Goal: Task Accomplishment & Management: Complete application form

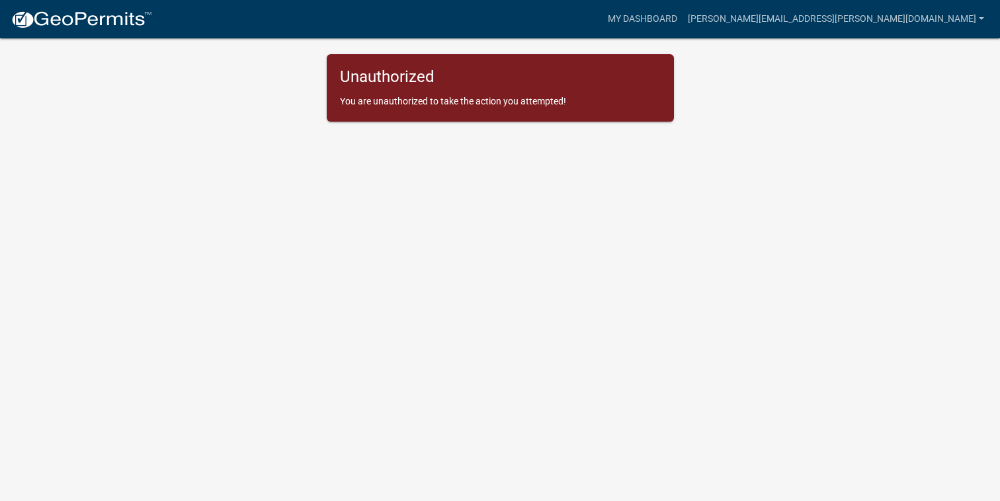
click at [825, 132] on body "Internet Explorer does NOT work with GeoPermits. Get a new browser for more sec…" at bounding box center [500, 266] width 1000 height 501
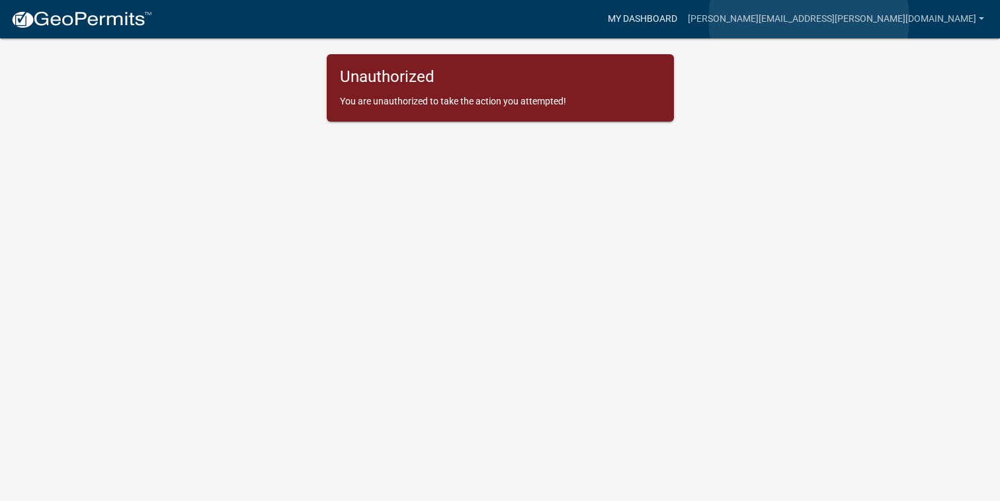
click at [683, 19] on link "My Dashboard" at bounding box center [643, 19] width 80 height 25
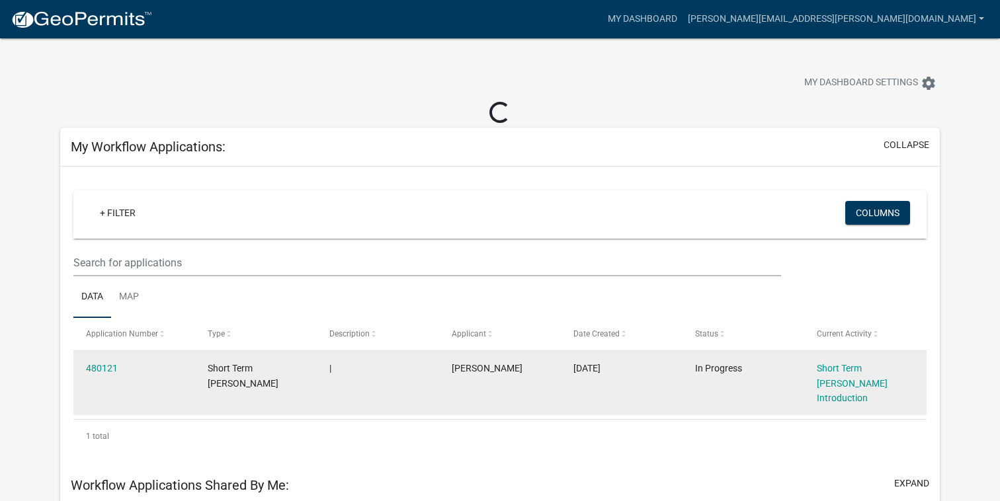
click at [837, 374] on div "Short Term [PERSON_NAME] Introduction" at bounding box center [865, 383] width 97 height 45
click at [831, 386] on link "Short Term [PERSON_NAME] Introduction" at bounding box center [852, 383] width 71 height 41
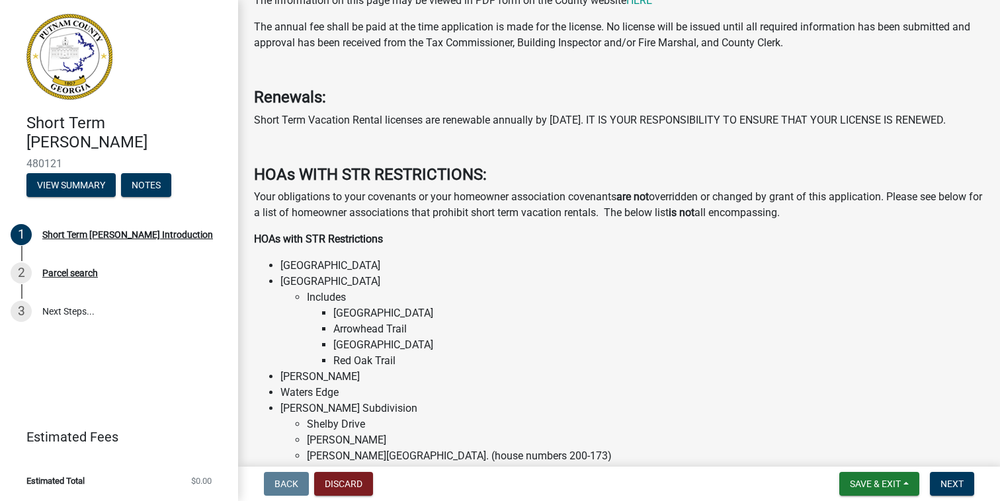
scroll to position [585, 0]
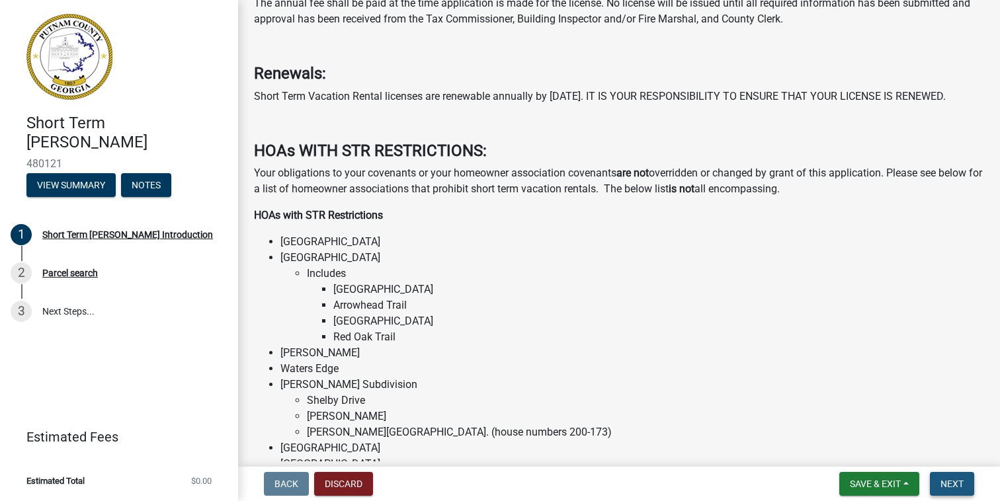
click at [945, 480] on span "Next" at bounding box center [952, 484] width 23 height 11
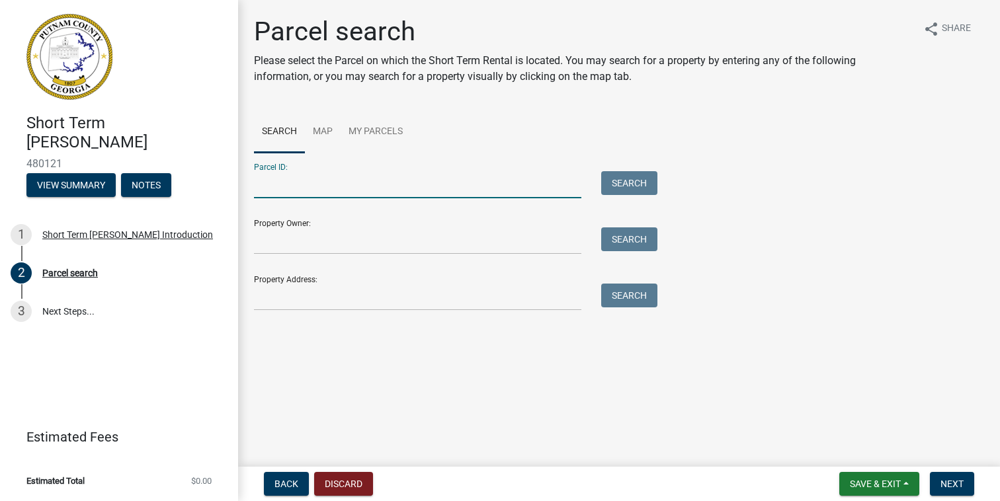
paste input "053C 080"
type input "053C 080"
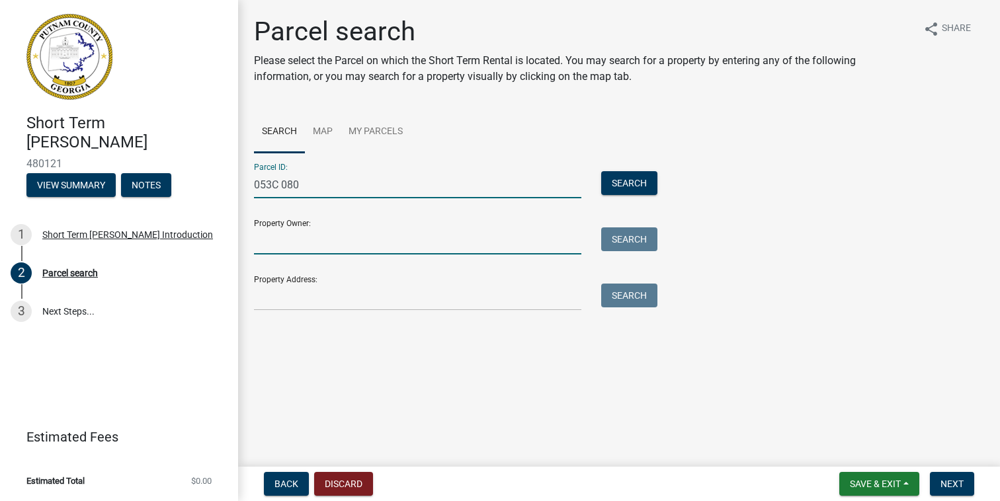
click at [297, 243] on input "Property Owner:" at bounding box center [417, 241] width 327 height 27
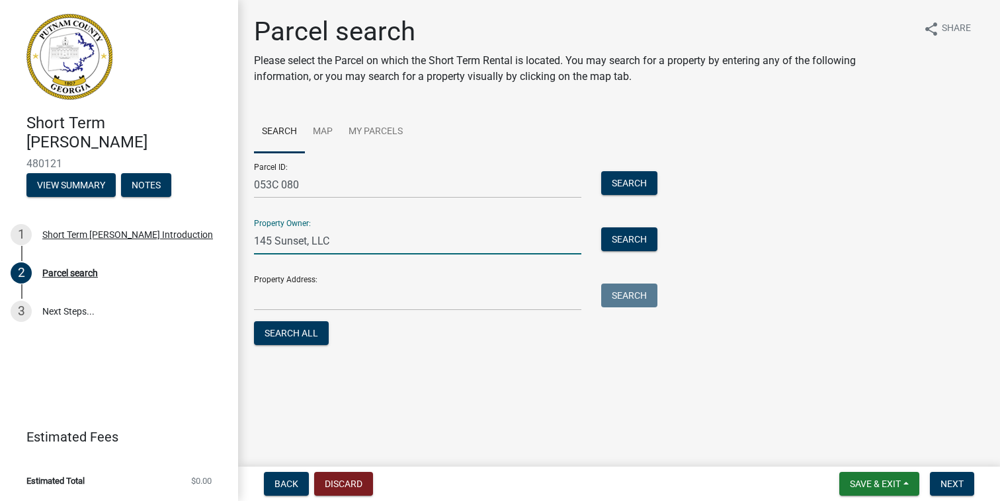
type input "145 Sunset, LLC"
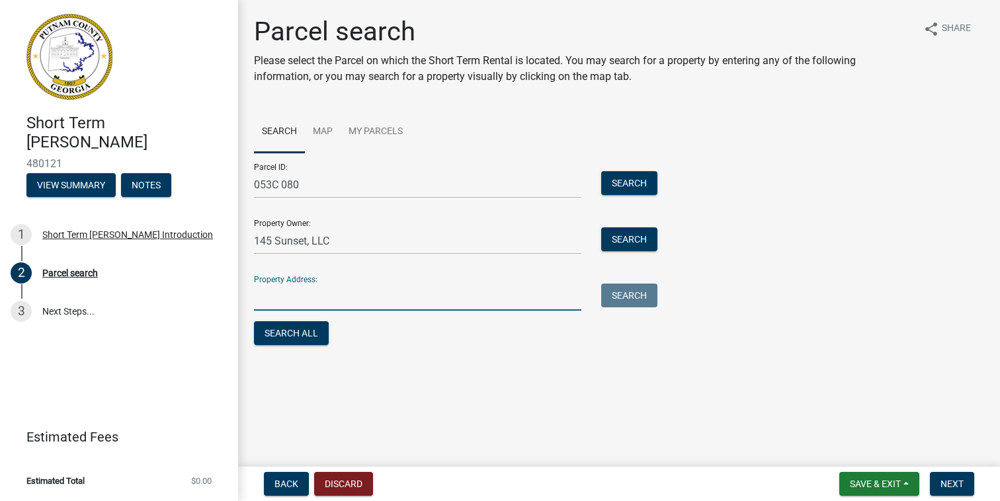
click at [267, 302] on input "Property Address:" at bounding box center [417, 297] width 327 height 27
type input "[STREET_ADDRESS]"
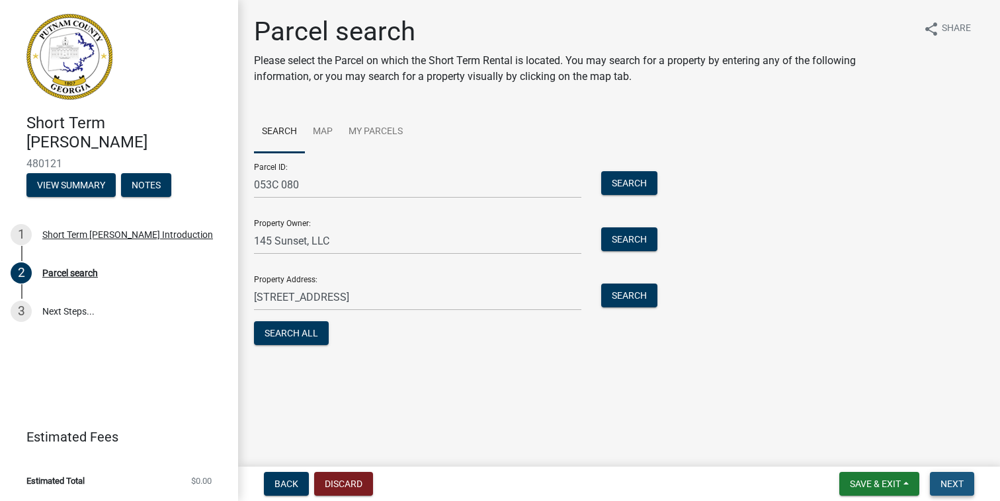
click at [954, 480] on span "Next" at bounding box center [952, 484] width 23 height 11
click at [953, 482] on span "Next" at bounding box center [952, 484] width 23 height 11
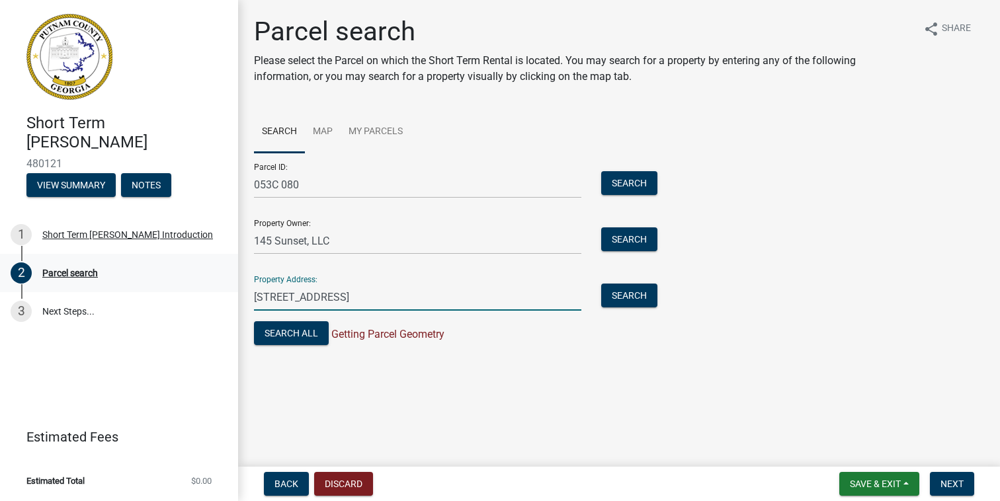
drag, startPoint x: 427, startPoint y: 305, endPoint x: 233, endPoint y: 288, distance: 194.6
click at [233, 288] on div "Short Term [PERSON_NAME] 480121 View Summary Notes 1 Short Term [PERSON_NAME] I…" at bounding box center [500, 250] width 1000 height 501
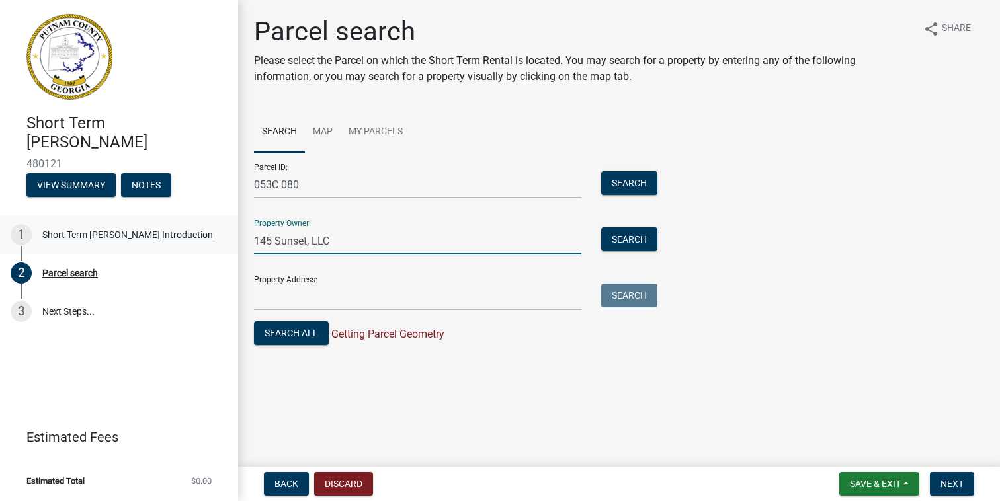
drag, startPoint x: 355, startPoint y: 240, endPoint x: 155, endPoint y: 245, distance: 199.8
click at [155, 245] on div "Short Term [PERSON_NAME] 480121 View Summary Notes 1 Short Term [PERSON_NAME] I…" at bounding box center [500, 250] width 1000 height 501
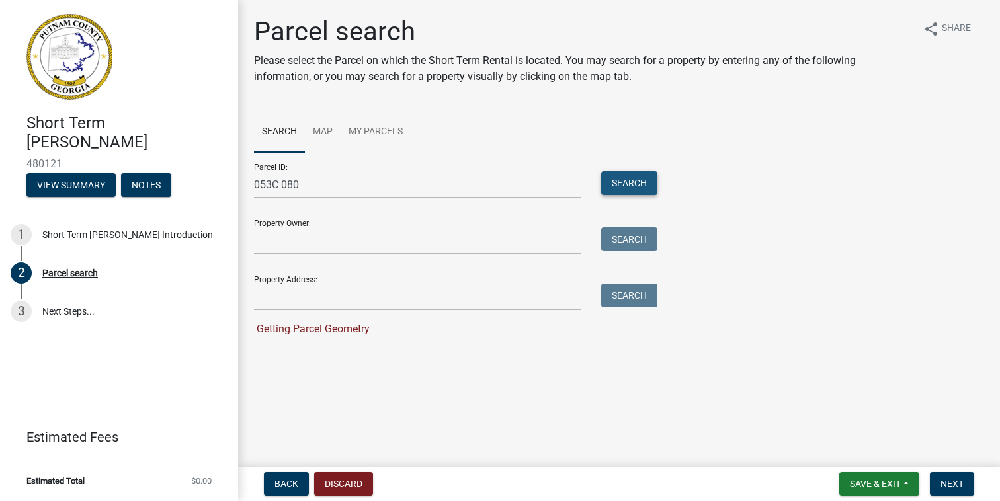
click at [645, 181] on button "Search" at bounding box center [629, 183] width 56 height 24
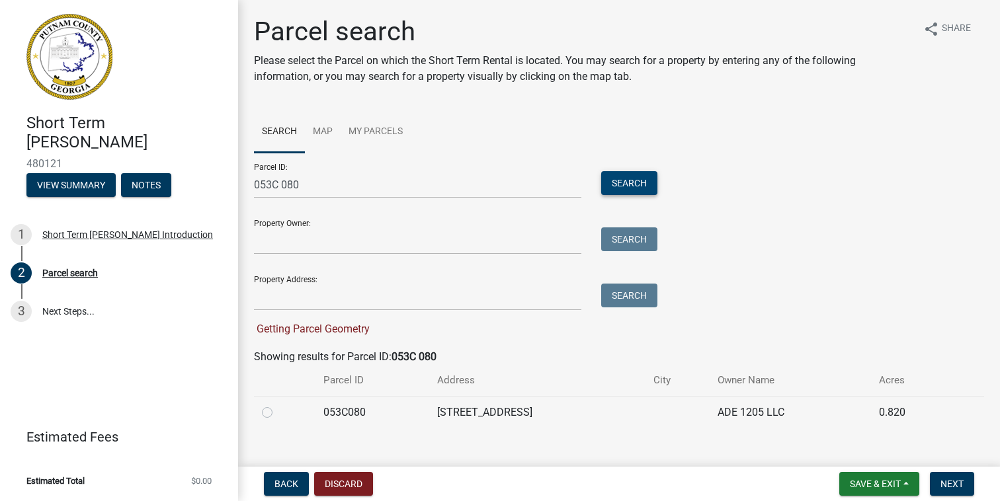
scroll to position [19, 0]
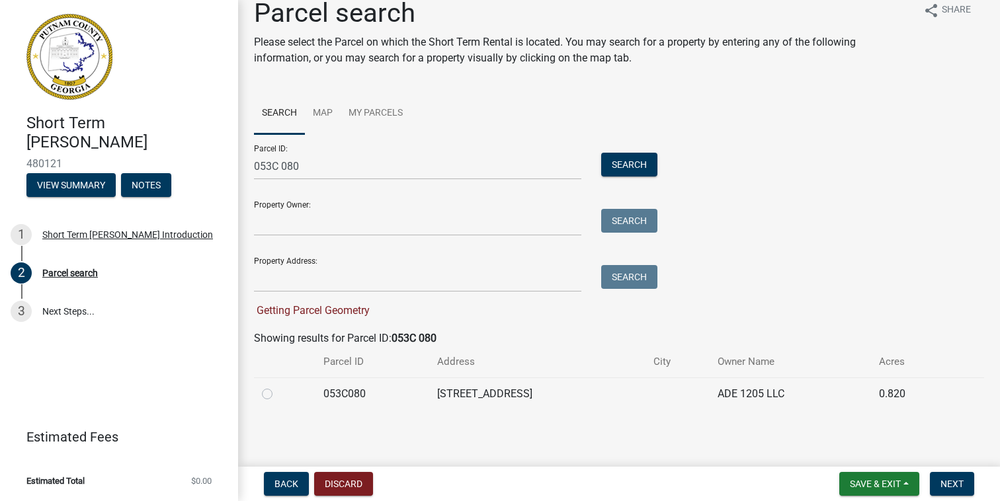
click at [278, 386] on label at bounding box center [278, 386] width 0 height 0
click at [278, 393] on input "radio" at bounding box center [282, 390] width 9 height 9
radio input "true"
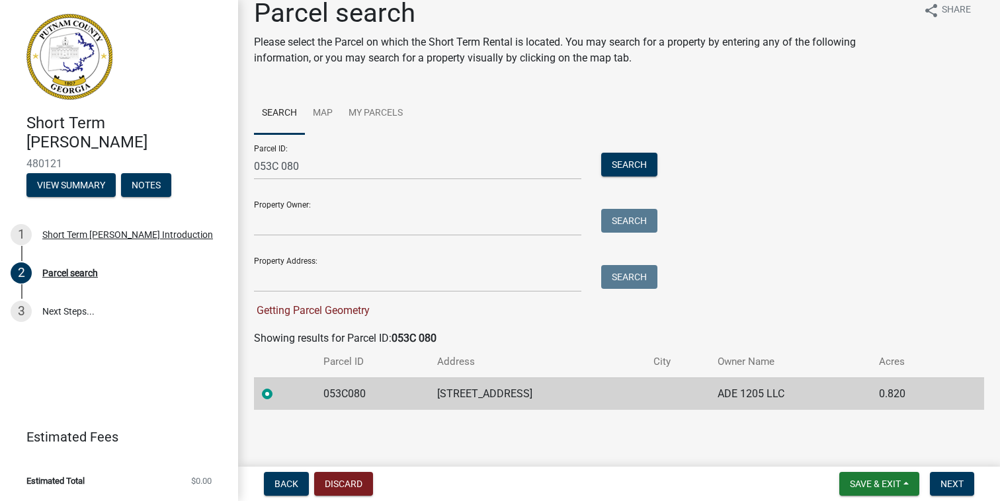
scroll to position [0, 0]
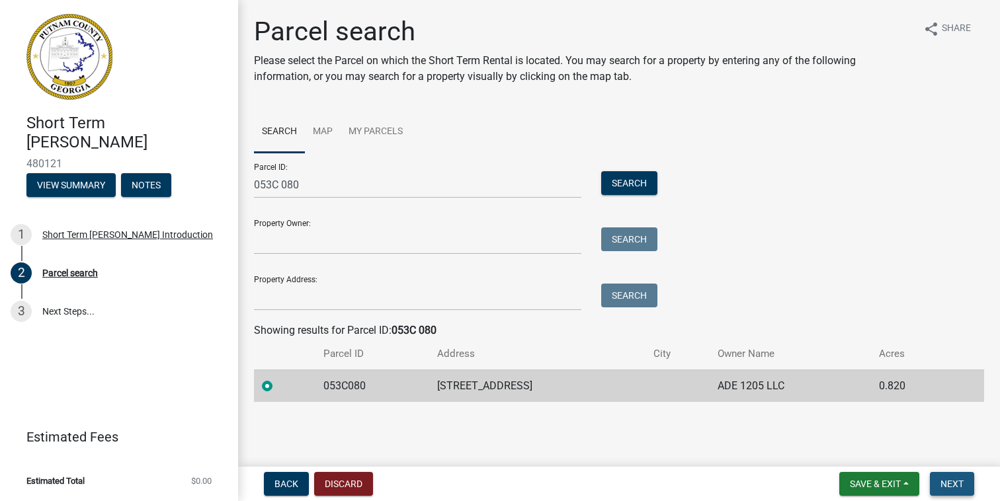
click at [960, 480] on span "Next" at bounding box center [952, 484] width 23 height 11
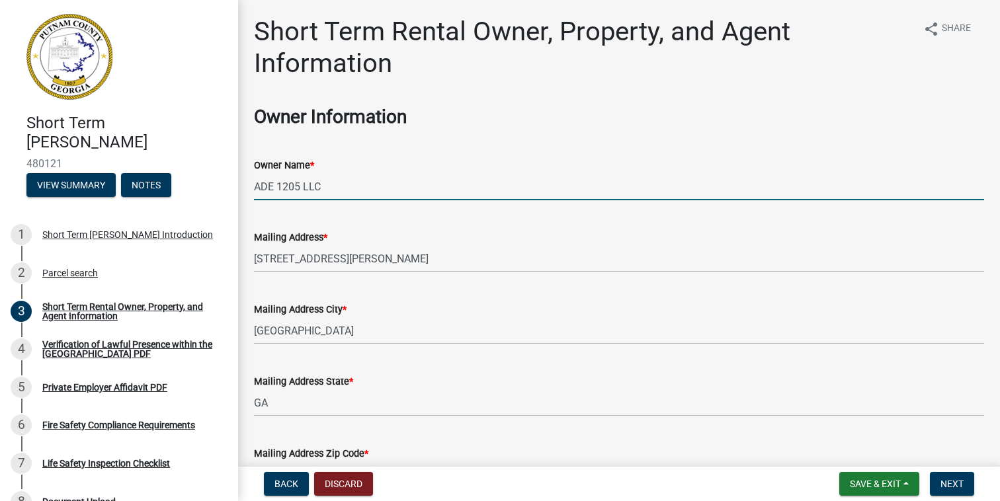
drag, startPoint x: 321, startPoint y: 190, endPoint x: 271, endPoint y: 177, distance: 52.0
click at [271, 177] on input "ADE 1205 LLC" at bounding box center [619, 186] width 730 height 27
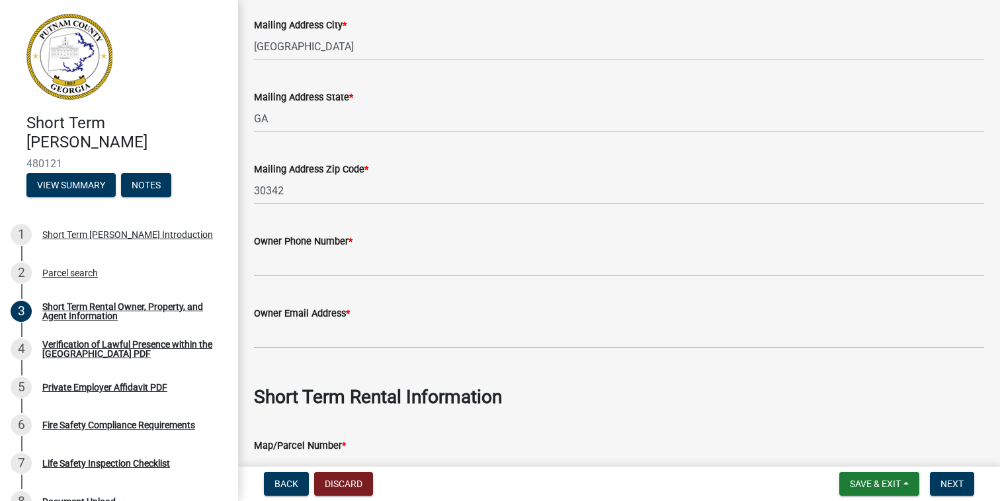
scroll to position [290, 0]
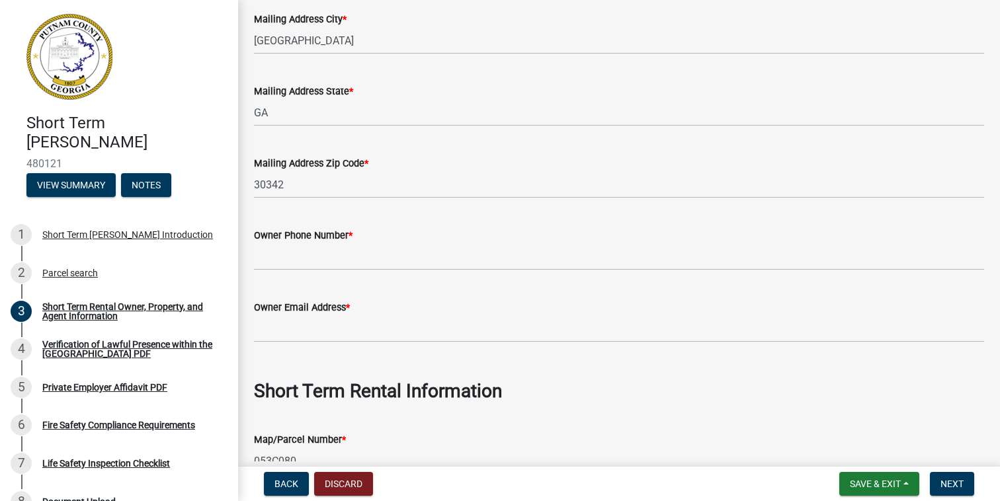
type input "145 Sunset, LLC"
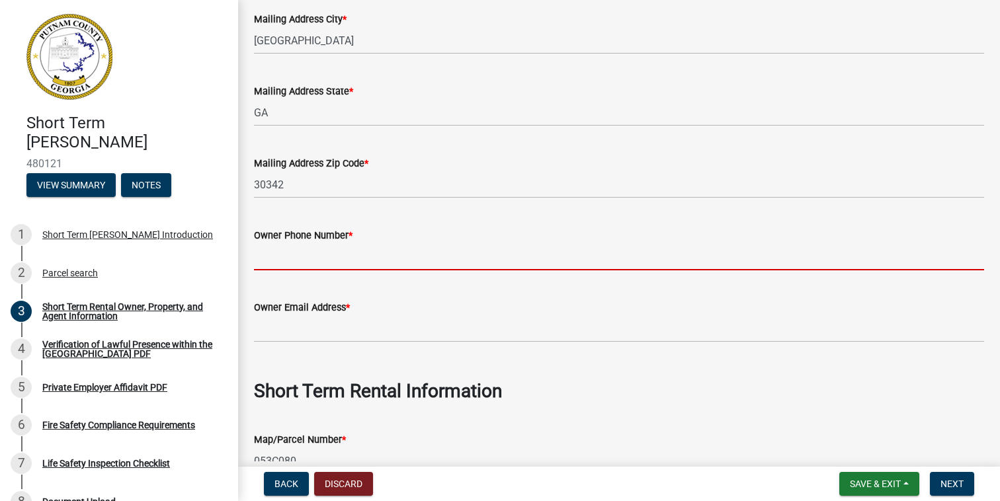
click at [292, 261] on input "Owner Phone Number *" at bounding box center [619, 256] width 730 height 27
type input "4044494861"
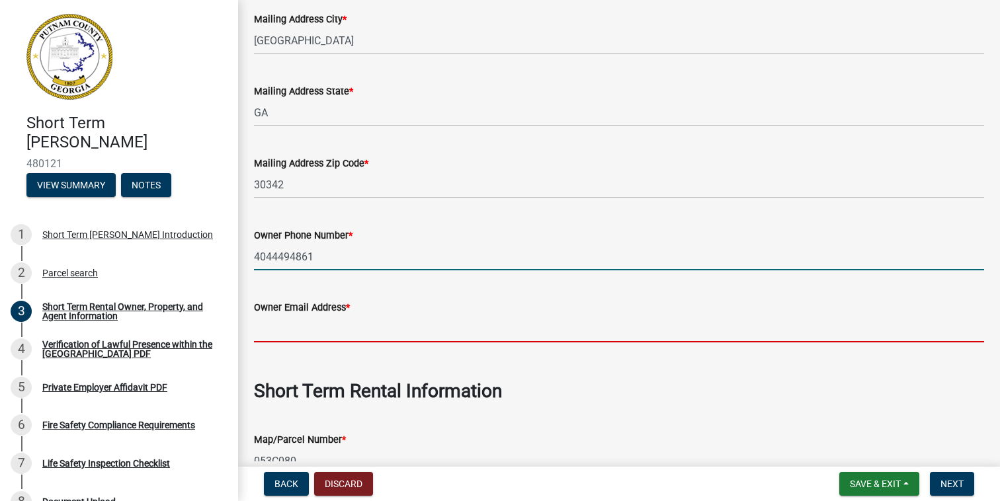
click at [306, 320] on input "Owner Email Address *" at bounding box center [619, 329] width 730 height 27
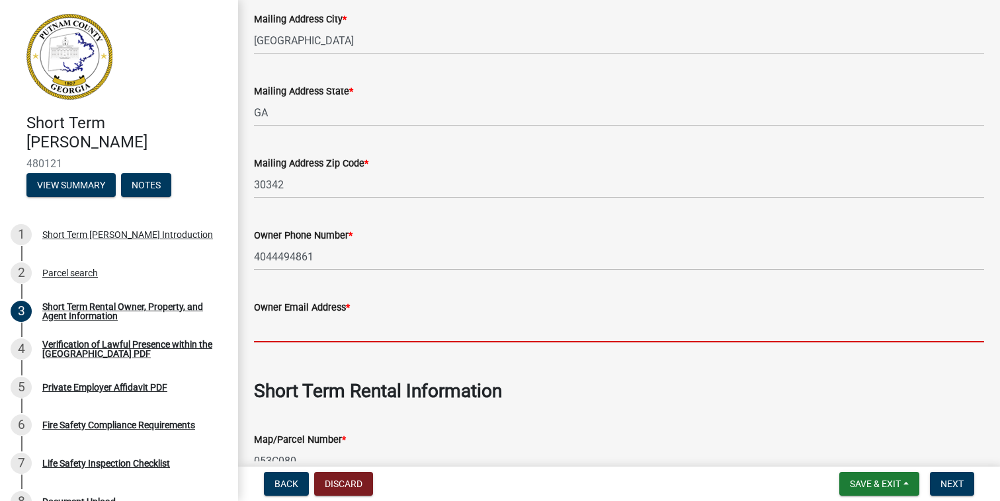
type input "[PERSON_NAME][EMAIL_ADDRESS][PERSON_NAME][DOMAIN_NAME]"
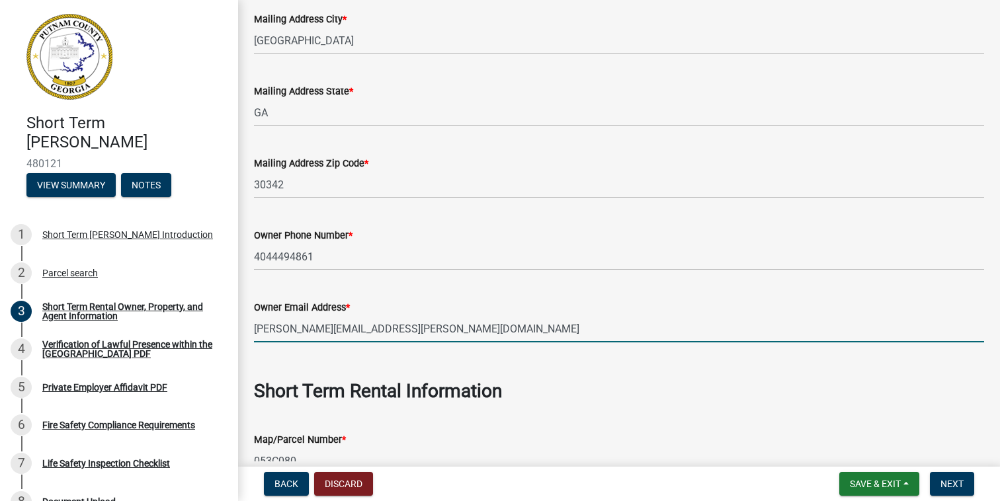
type input "[GEOGRAPHIC_DATA]"
type input "4044494861"
type input "[PERSON_NAME] Party"
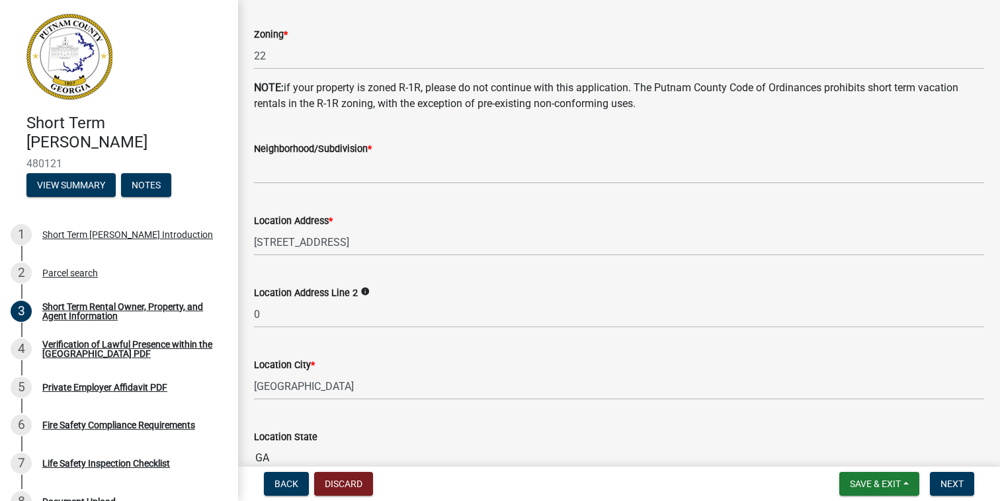
scroll to position [751, 0]
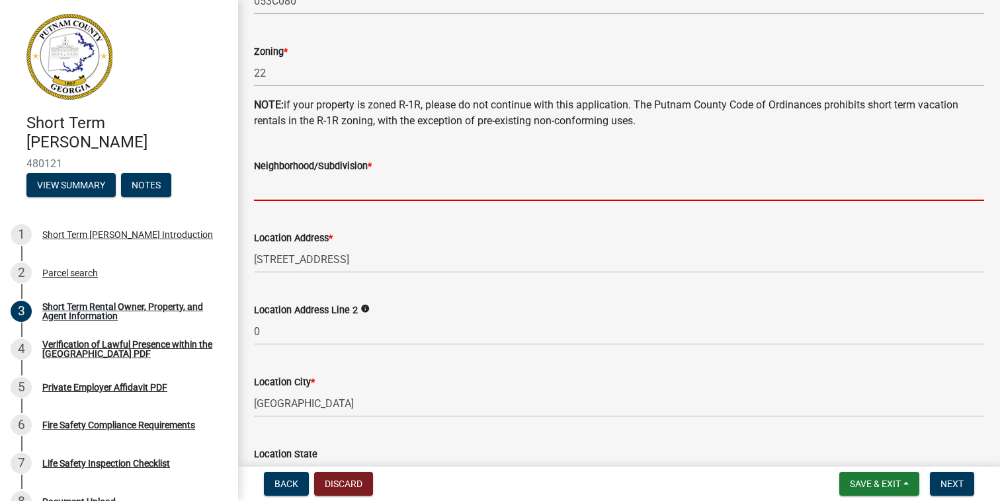
click at [287, 186] on input "Neighborhood/Subdivision *" at bounding box center [619, 187] width 730 height 27
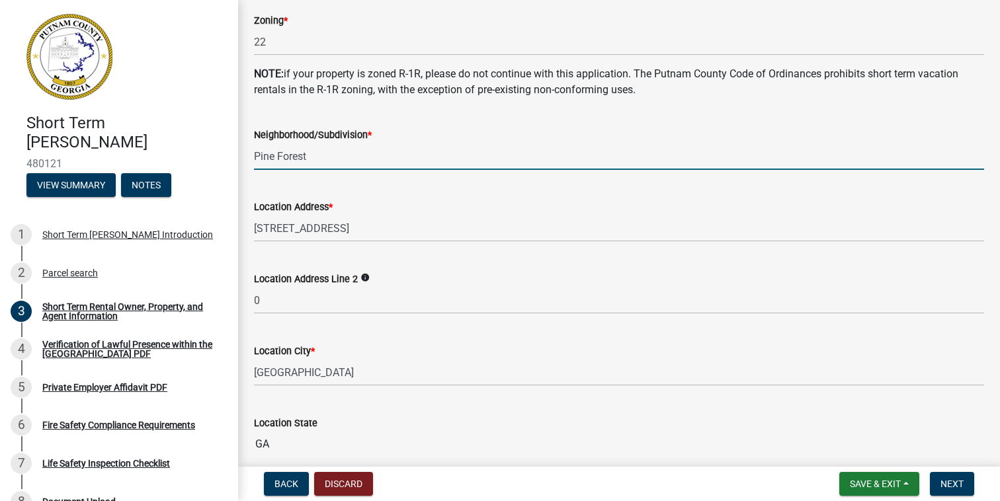
scroll to position [790, 0]
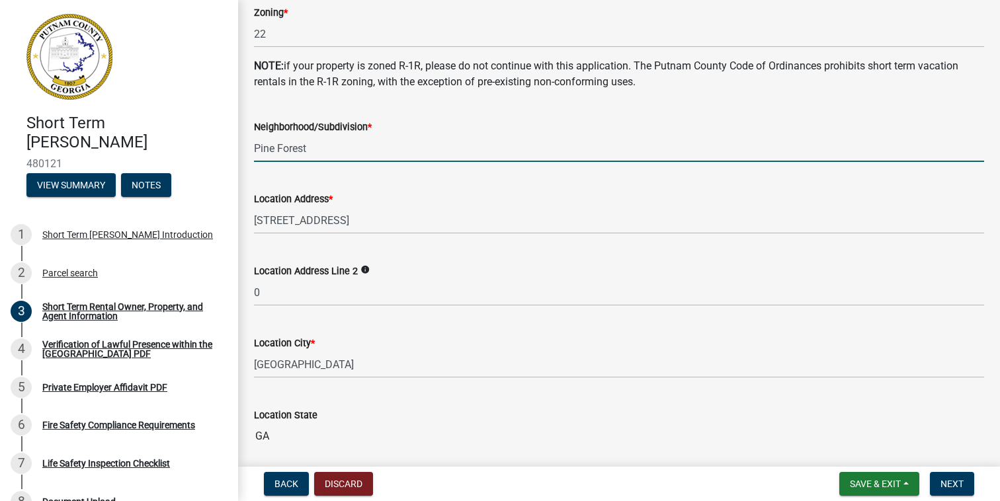
type input "Pine Forest"
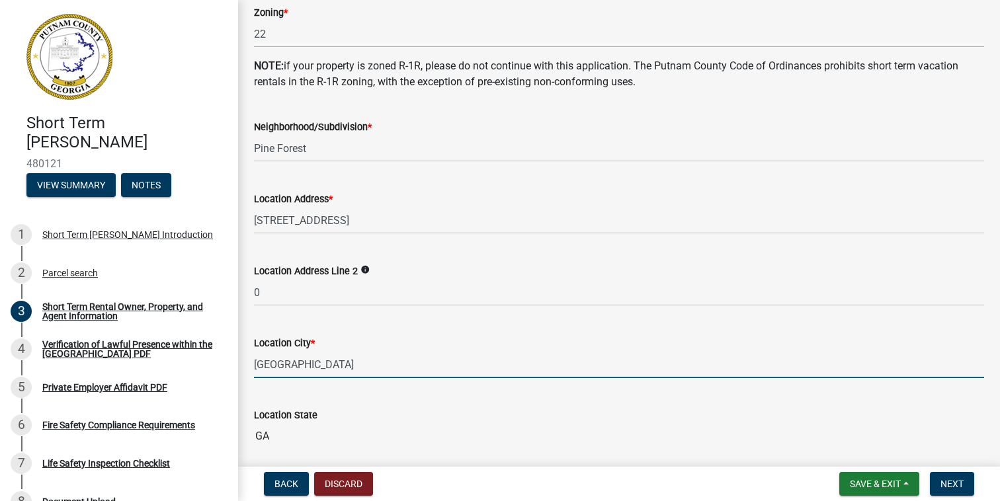
drag, startPoint x: 291, startPoint y: 366, endPoint x: 247, endPoint y: 366, distance: 43.7
click at [247, 366] on div "Location City * [GEOGRAPHIC_DATA]" at bounding box center [619, 348] width 750 height 62
type input "Eatonton"
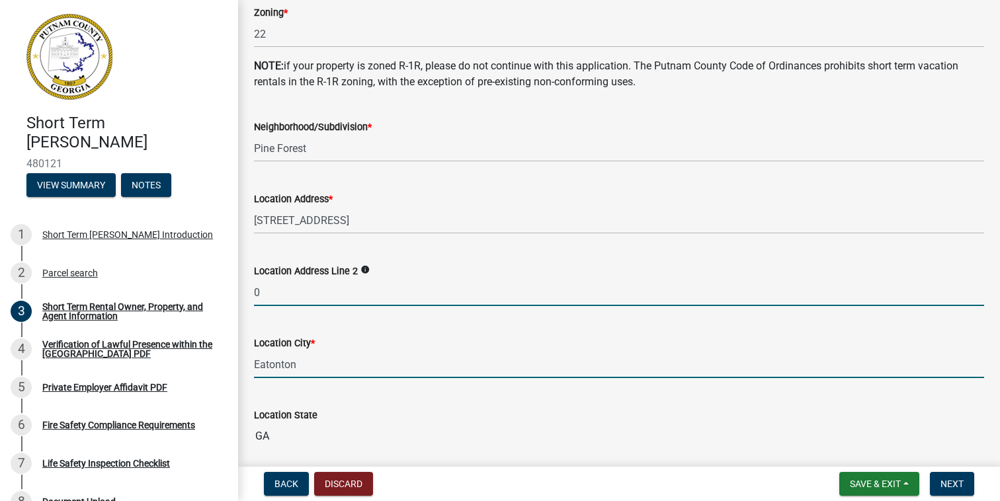
click at [283, 292] on input "0" at bounding box center [619, 292] width 730 height 27
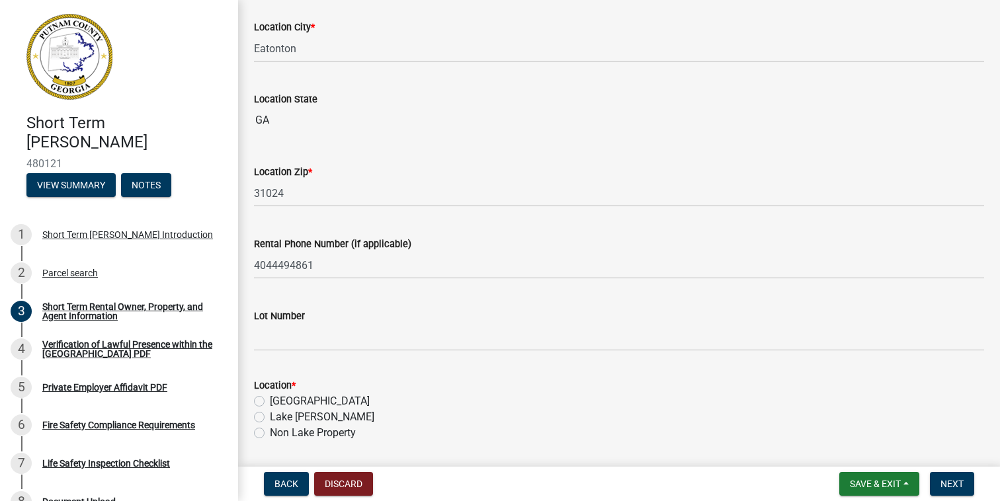
scroll to position [1110, 0]
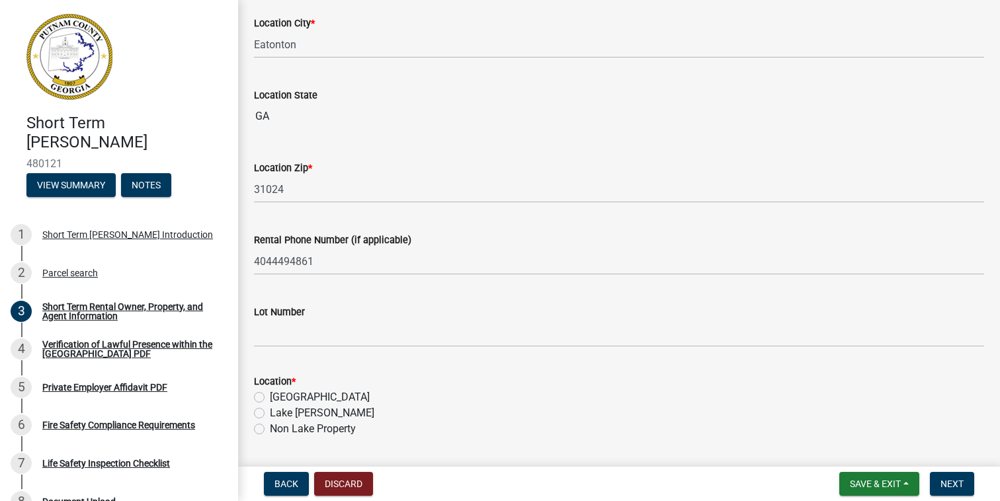
click at [270, 411] on label "Lake [PERSON_NAME]" at bounding box center [322, 413] width 105 height 16
click at [270, 411] on input "Lake [PERSON_NAME]" at bounding box center [274, 409] width 9 height 9
radio input "true"
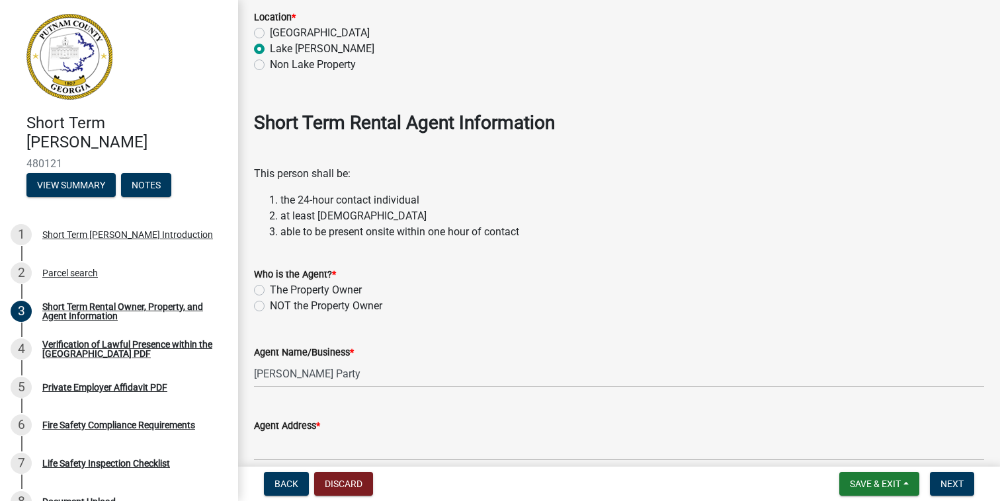
scroll to position [1482, 0]
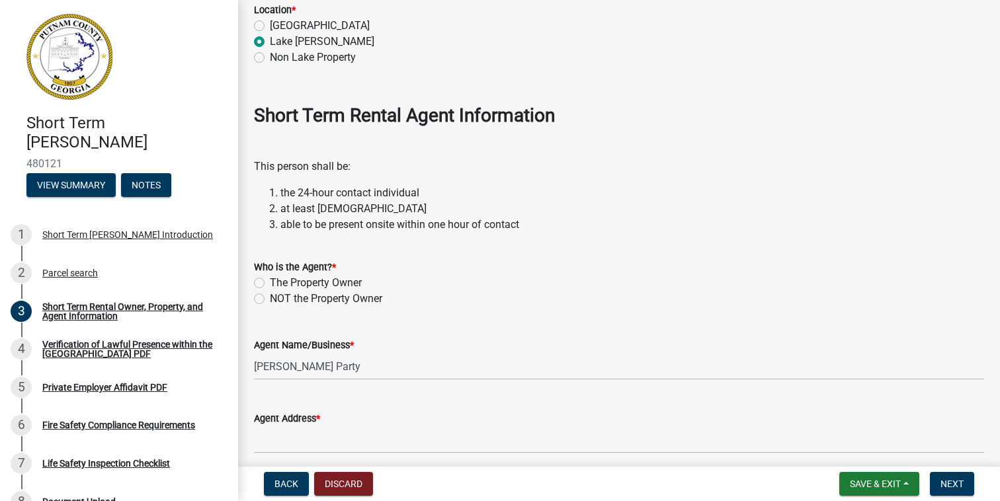
click at [270, 296] on label "NOT the Property Owner" at bounding box center [326, 299] width 112 height 16
click at [270, 296] on input "NOT the Property Owner" at bounding box center [274, 295] width 9 height 9
radio input "true"
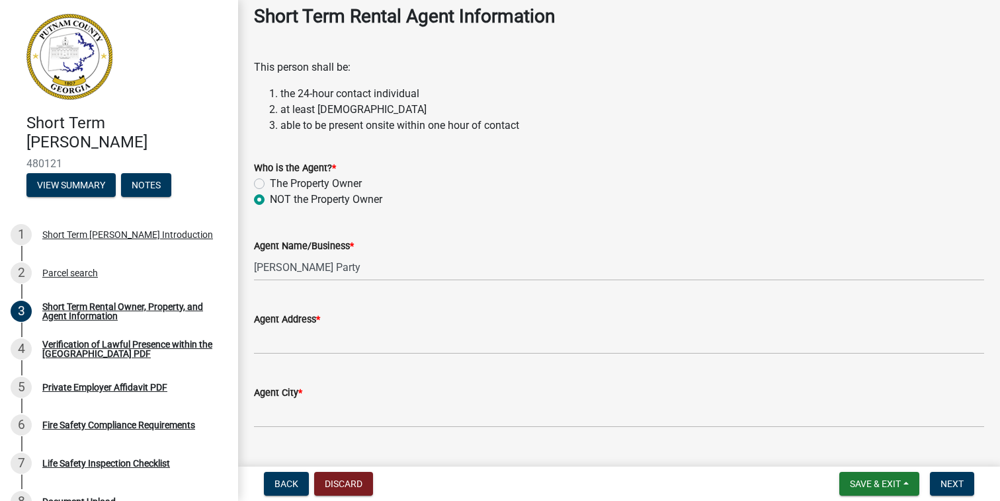
scroll to position [1583, 0]
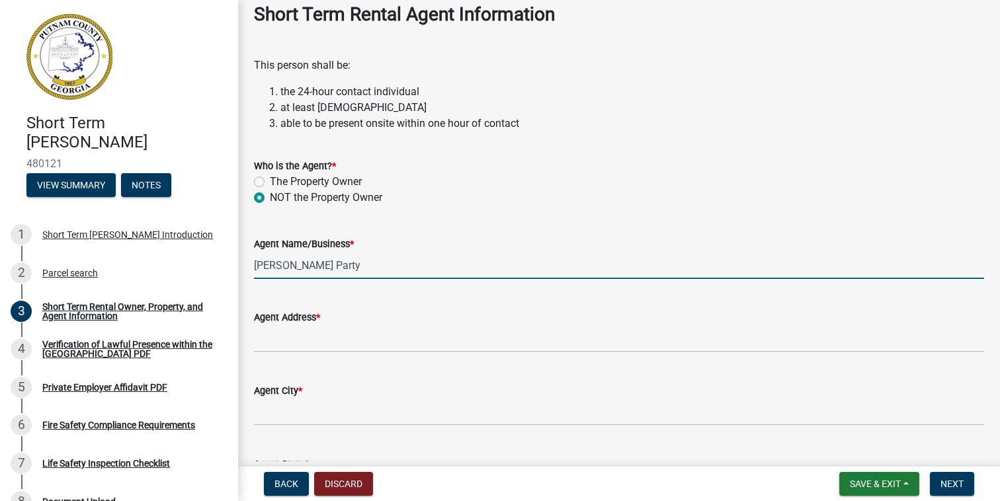
click at [296, 265] on input "[PERSON_NAME] Party" at bounding box center [619, 265] width 730 height 27
type input "Lakeside Property Management"
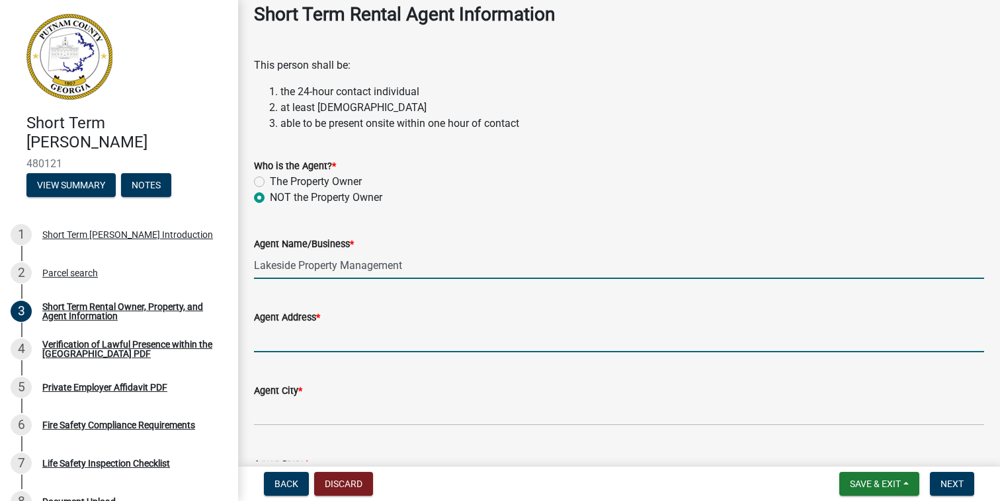
click at [278, 328] on input "Agent Address *" at bounding box center [619, 338] width 730 height 27
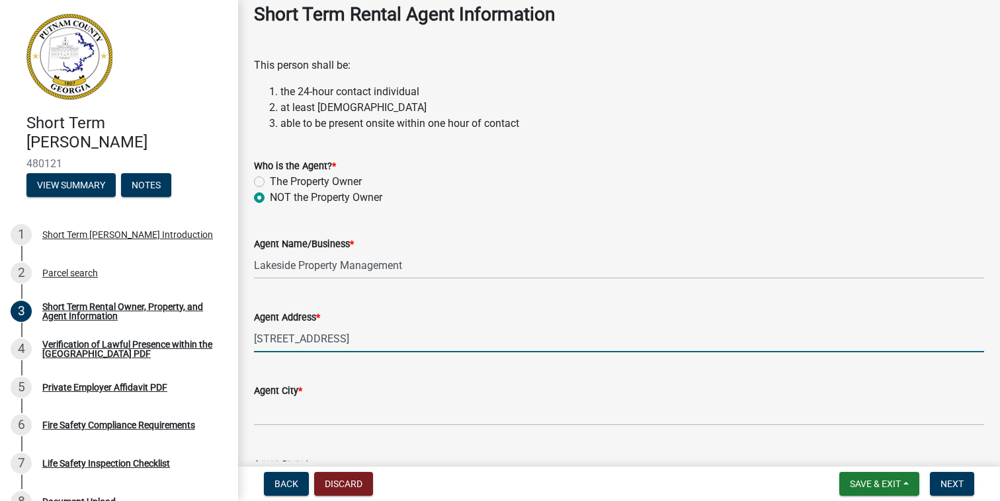
type input "[STREET_ADDRESS]"
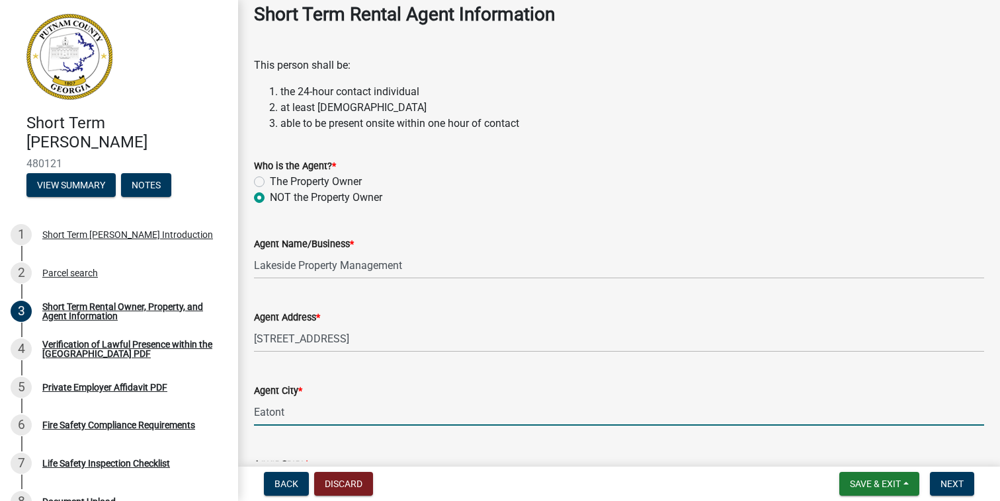
type input "Eatonton"
type input "GA"
type input "31024"
type input "4044494861"
type input "[PERSON_NAME][EMAIL_ADDRESS][PERSON_NAME][DOMAIN_NAME]"
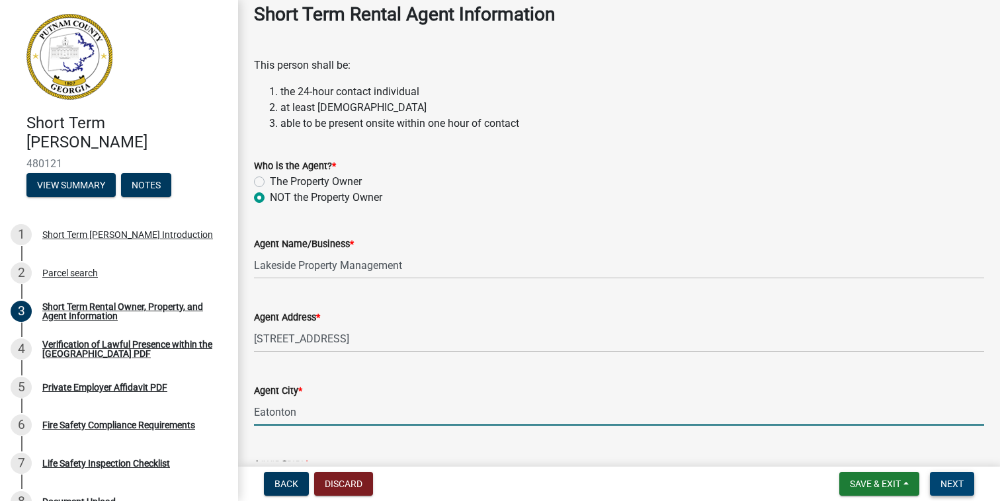
click at [962, 480] on span "Next" at bounding box center [952, 484] width 23 height 11
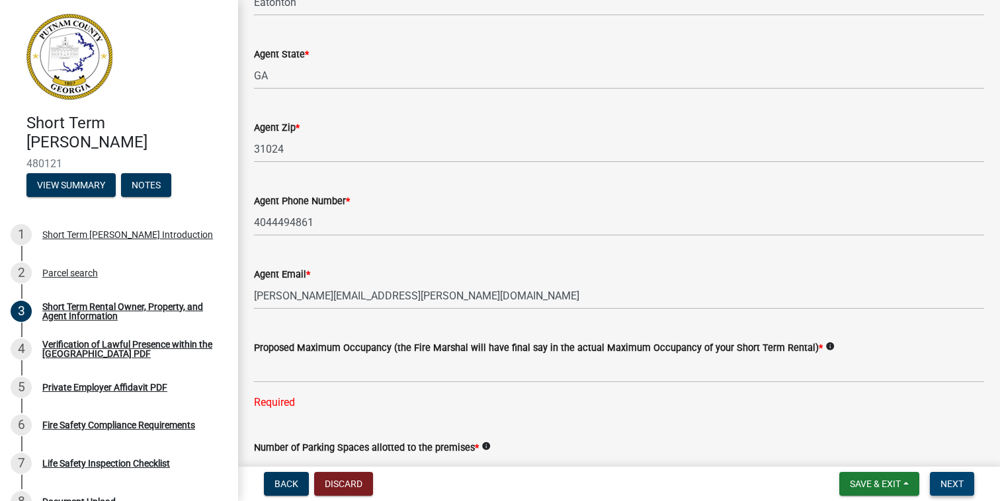
scroll to position [1996, 0]
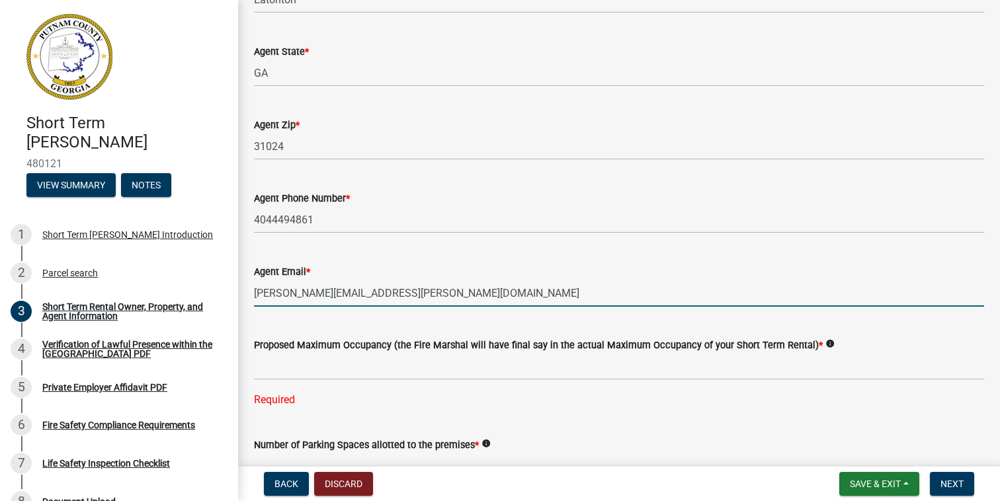
drag, startPoint x: 385, startPoint y: 298, endPoint x: 248, endPoint y: 292, distance: 137.1
click at [249, 292] on div "Agent Email * [PERSON_NAME][EMAIL_ADDRESS][PERSON_NAME][DOMAIN_NAME]" at bounding box center [619, 276] width 750 height 62
type input "[EMAIL_ADDRESS][DOMAIN_NAME]"
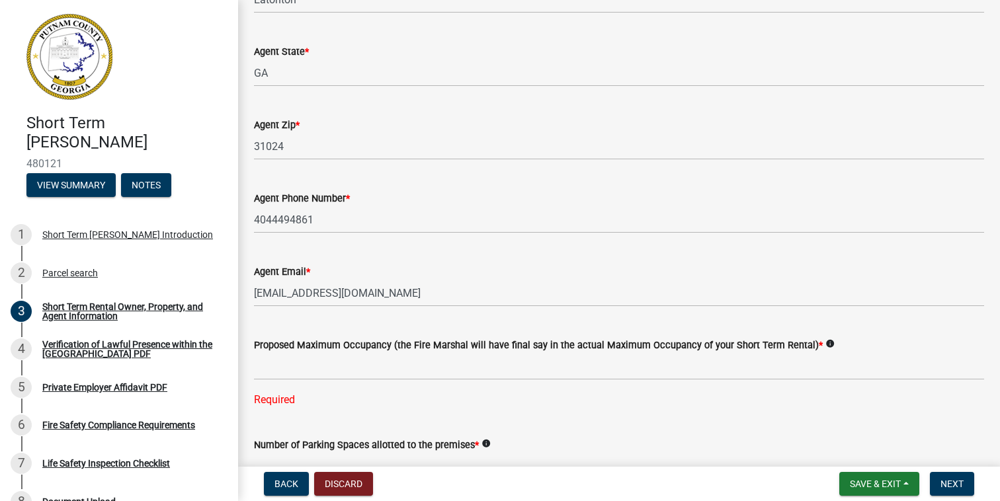
click at [349, 351] on div "Proposed Maximum Occupancy (the Fire Marshal will have final say in the actual …" at bounding box center [619, 345] width 730 height 16
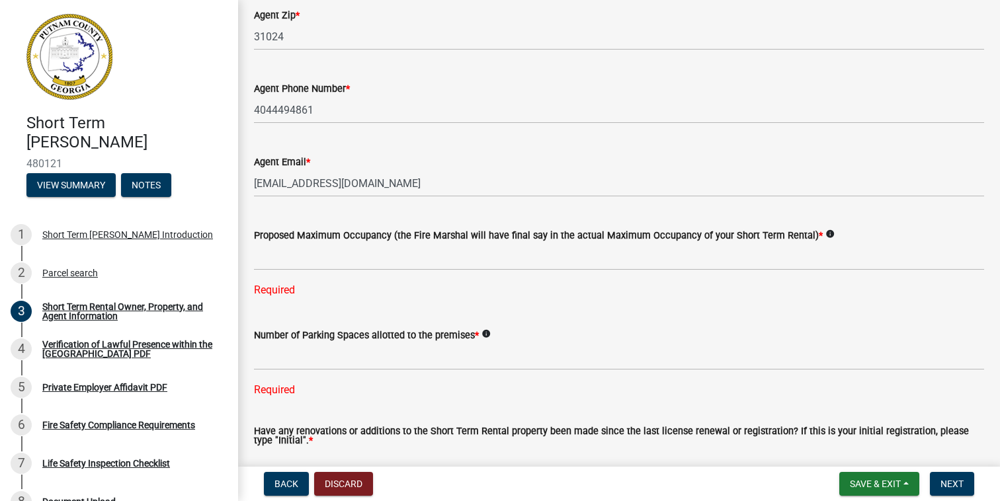
scroll to position [2107, 0]
click at [949, 484] on span "Next" at bounding box center [952, 484] width 23 height 11
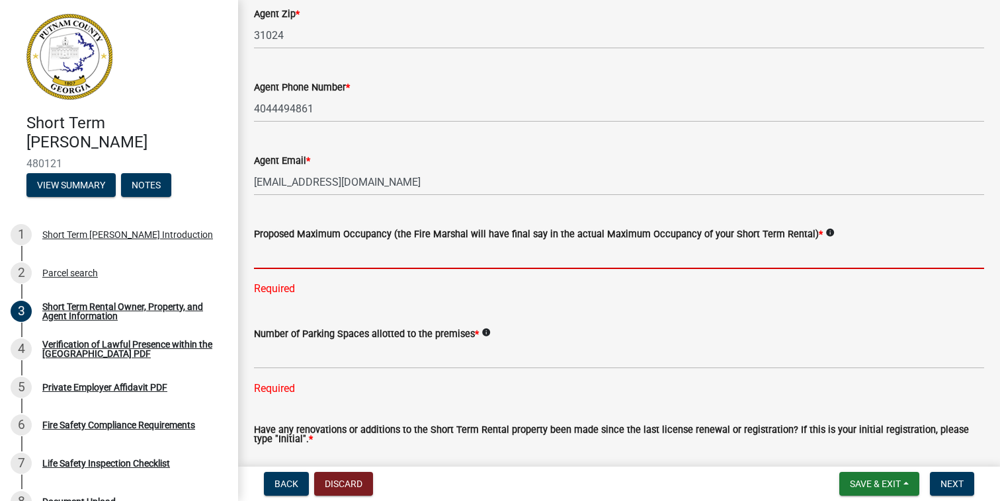
click at [339, 253] on input "text" at bounding box center [619, 255] width 730 height 27
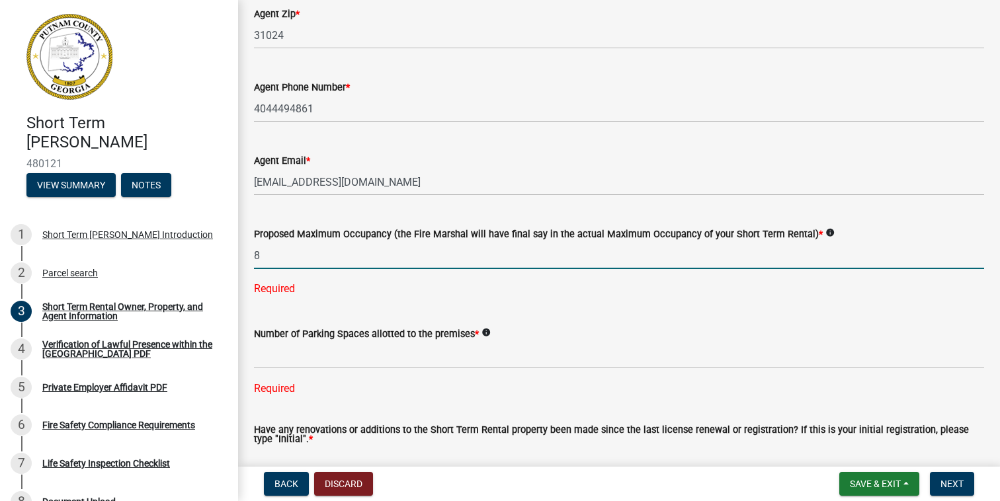
type input "8"
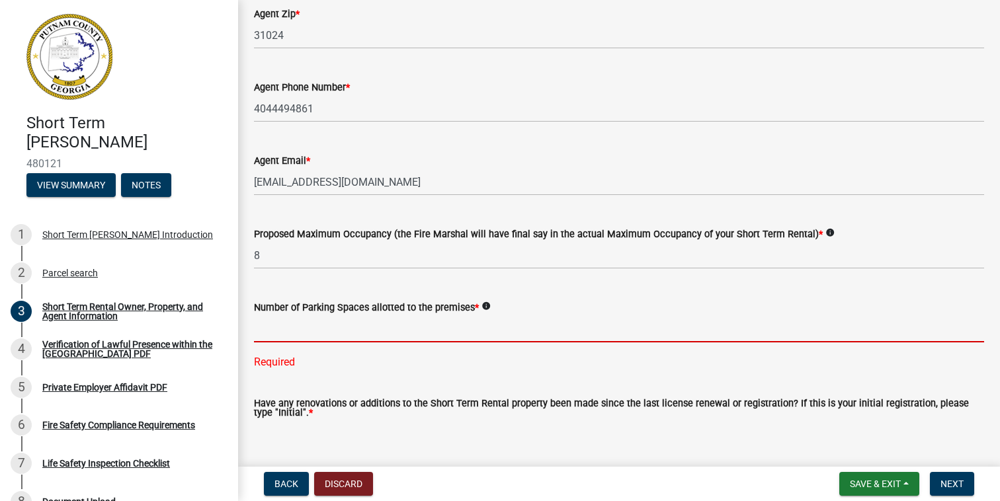
click at [282, 361] on div "Number of Parking Spaces allotted to the premises * info Required" at bounding box center [619, 325] width 730 height 89
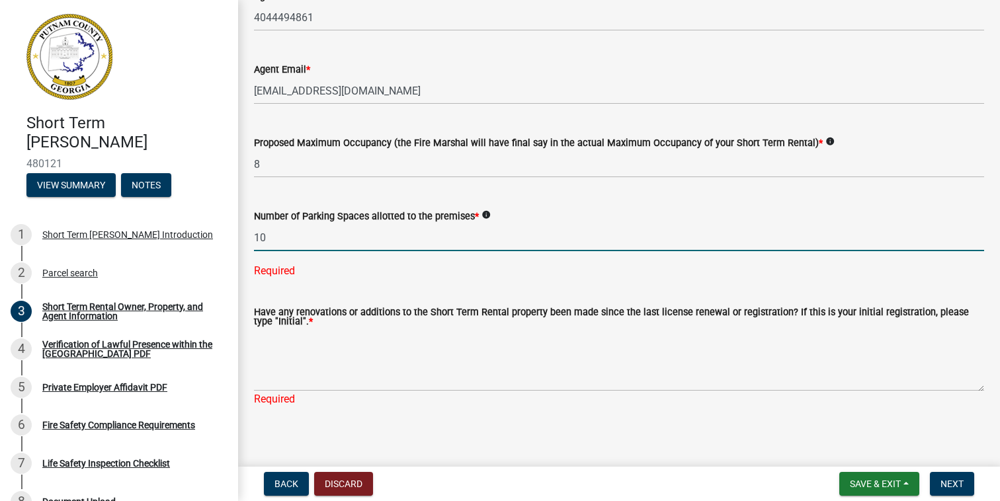
scroll to position [2207, 0]
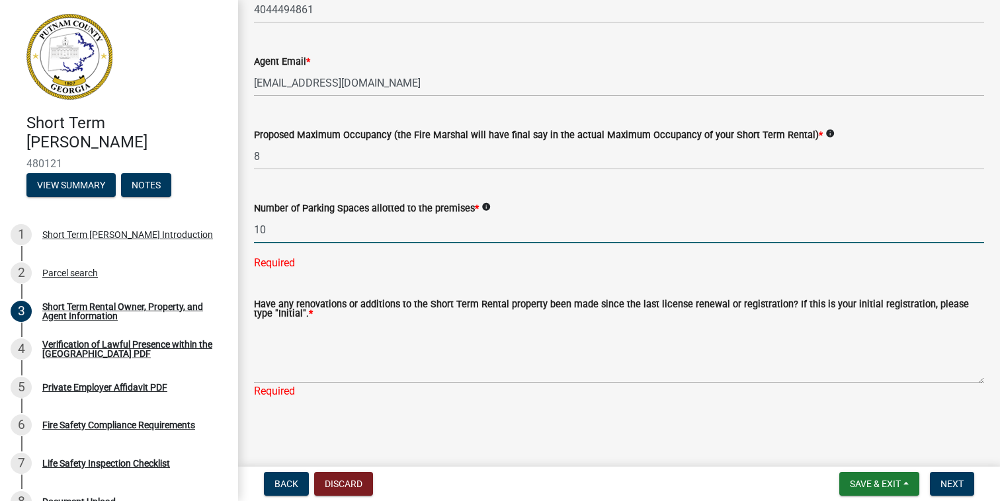
type input "10"
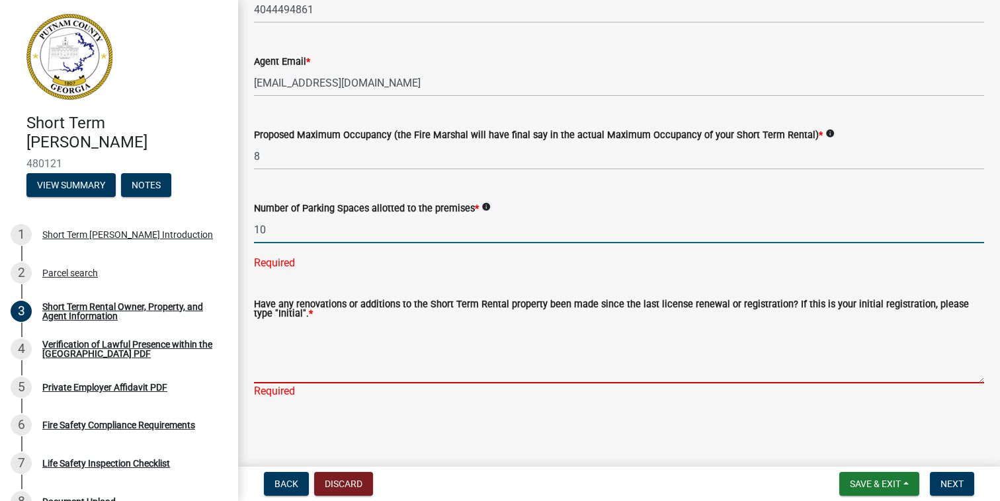
scroll to position [2180, 0]
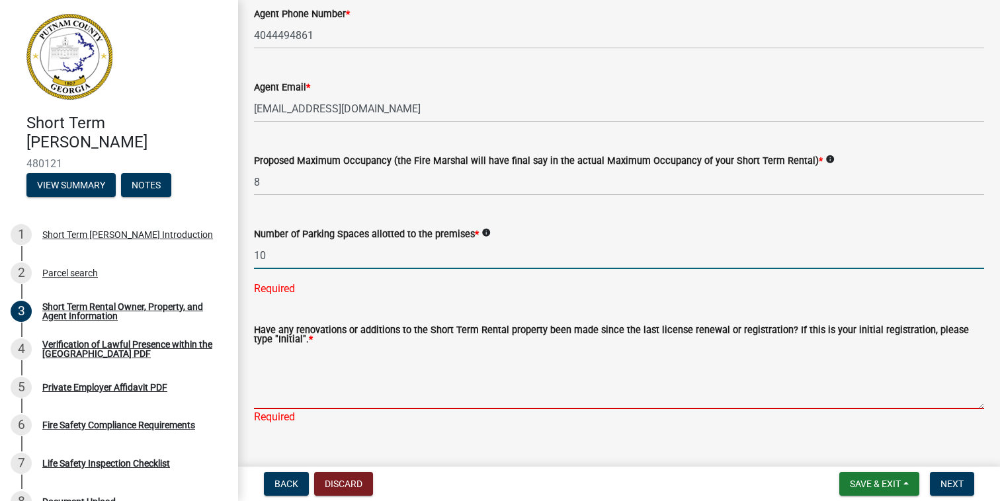
click at [291, 364] on textarea "Have any renovations or additions to the Short Term Rental property been made s…" at bounding box center [619, 378] width 730 height 62
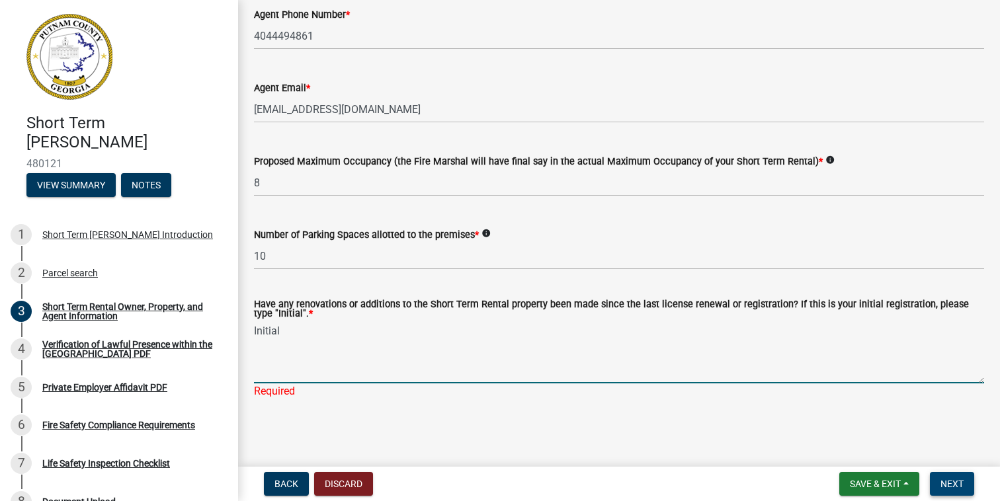
type textarea "Initial"
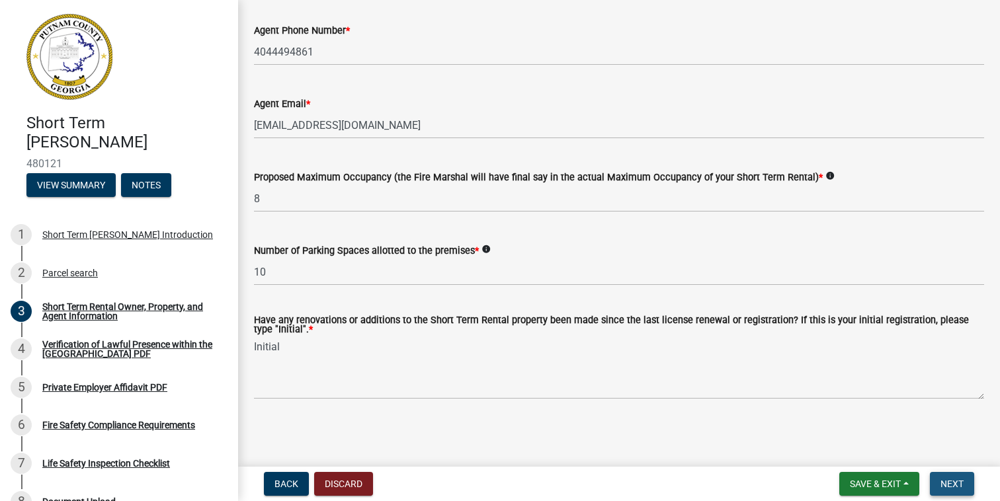
scroll to position [2164, 0]
click at [954, 480] on span "Next" at bounding box center [952, 484] width 23 height 11
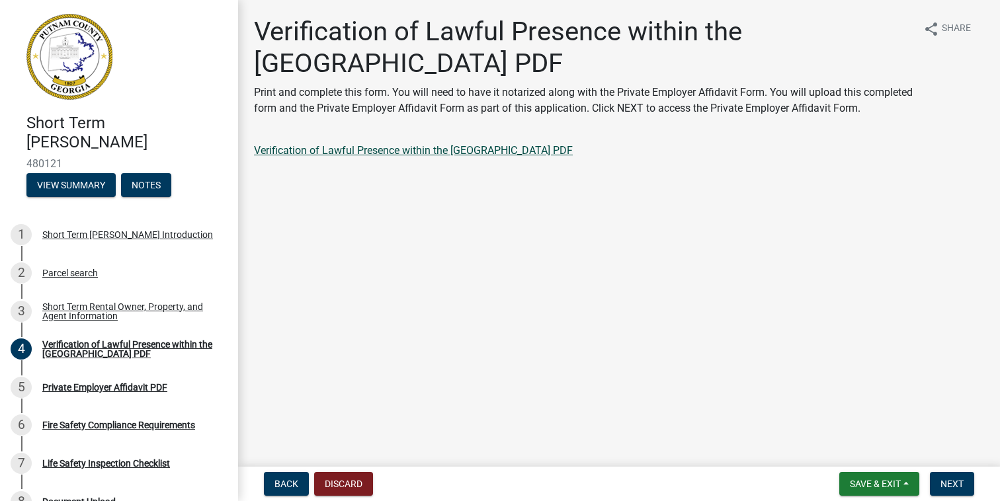
click at [420, 157] on link "Verification of Lawful Presence within the [GEOGRAPHIC_DATA] PDF" at bounding box center [413, 150] width 319 height 13
click at [947, 480] on span "Next" at bounding box center [952, 484] width 23 height 11
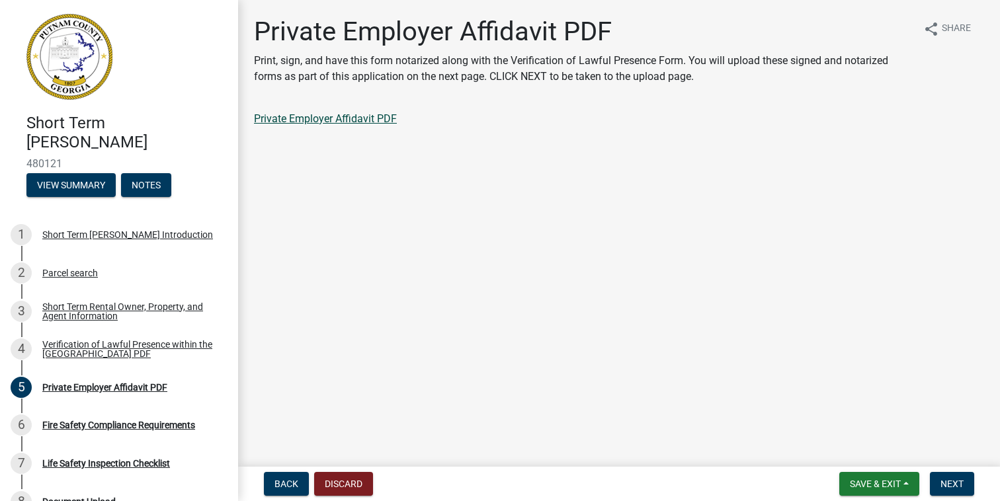
click at [372, 118] on link "Private Employer Affidavit PDF" at bounding box center [325, 118] width 143 height 13
click at [958, 487] on span "Next" at bounding box center [952, 484] width 23 height 11
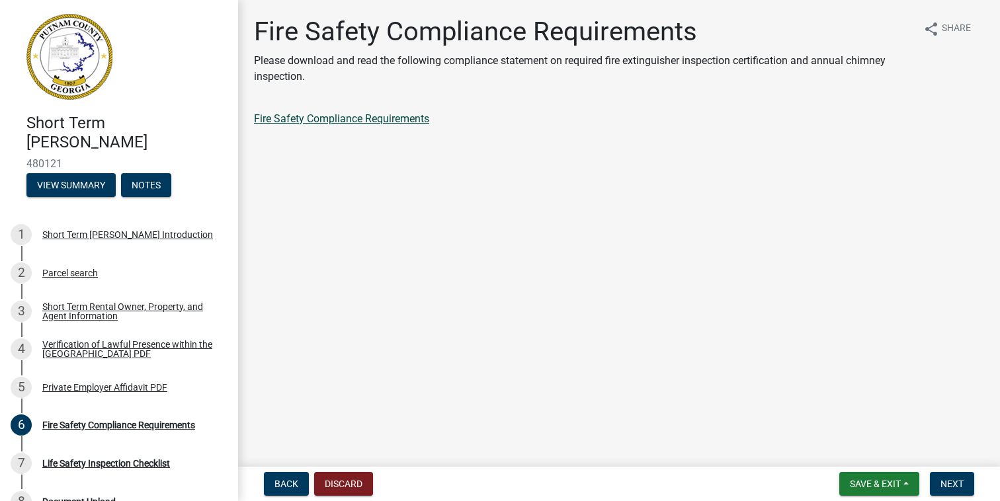
click at [384, 118] on link "Fire Safety Compliance Requirements" at bounding box center [341, 118] width 175 height 13
click at [956, 480] on span "Next" at bounding box center [952, 484] width 23 height 11
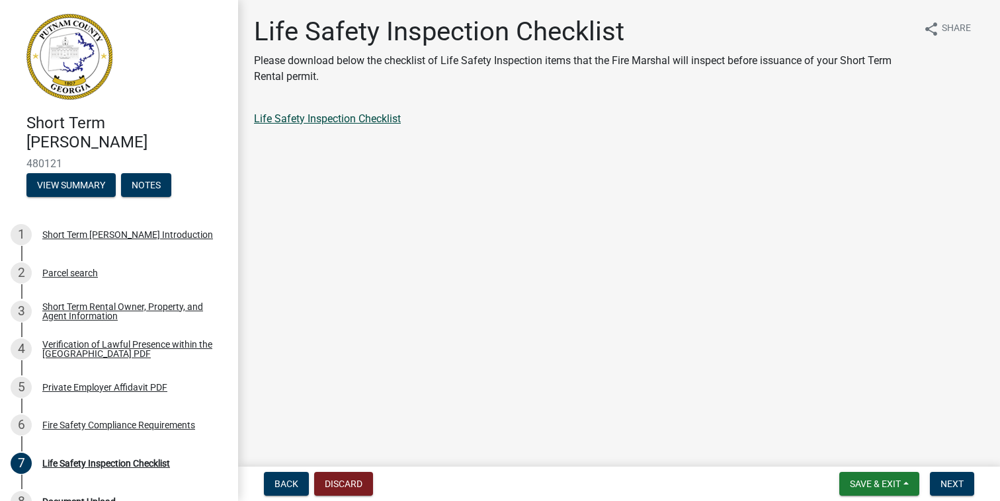
click at [353, 120] on link "Life Safety Inspection Checklist" at bounding box center [327, 118] width 147 height 13
click at [949, 487] on span "Next" at bounding box center [952, 484] width 23 height 11
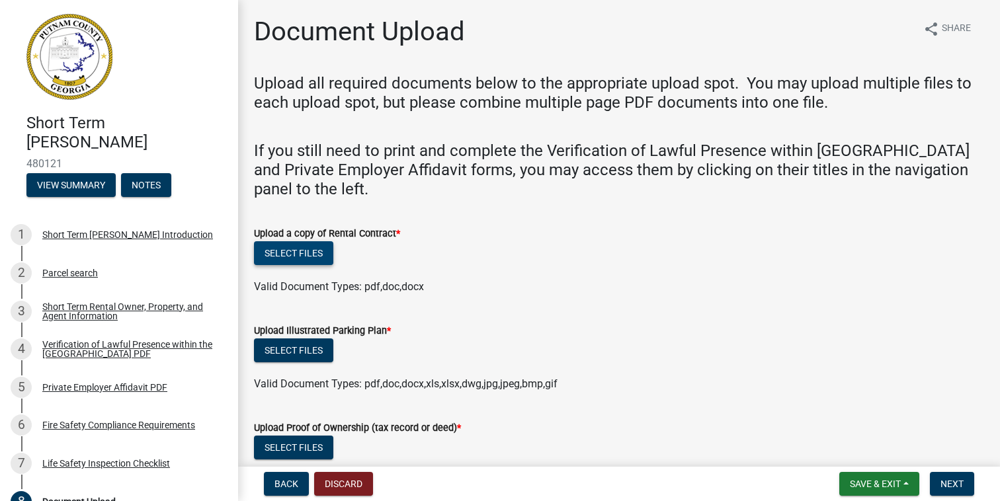
click at [307, 250] on button "Select files" at bounding box center [293, 253] width 79 height 24
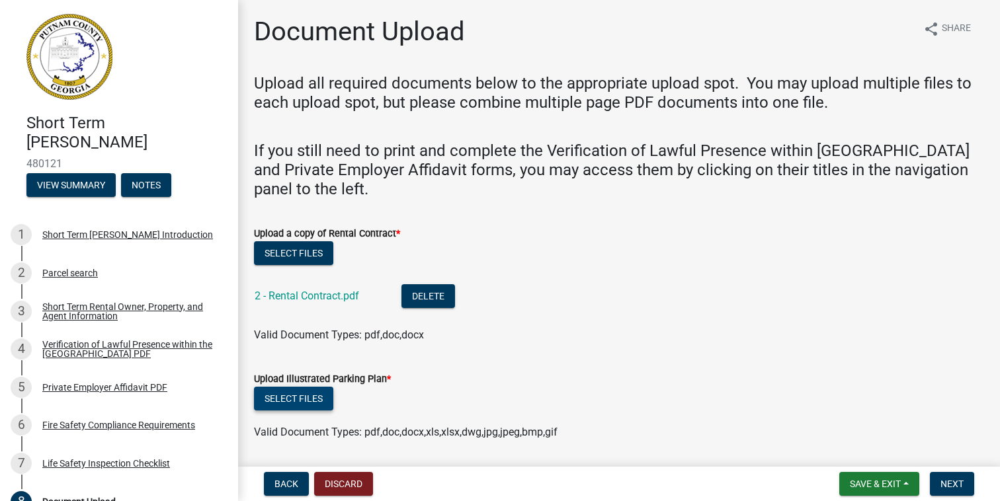
click at [307, 395] on button "Select files" at bounding box center [293, 399] width 79 height 24
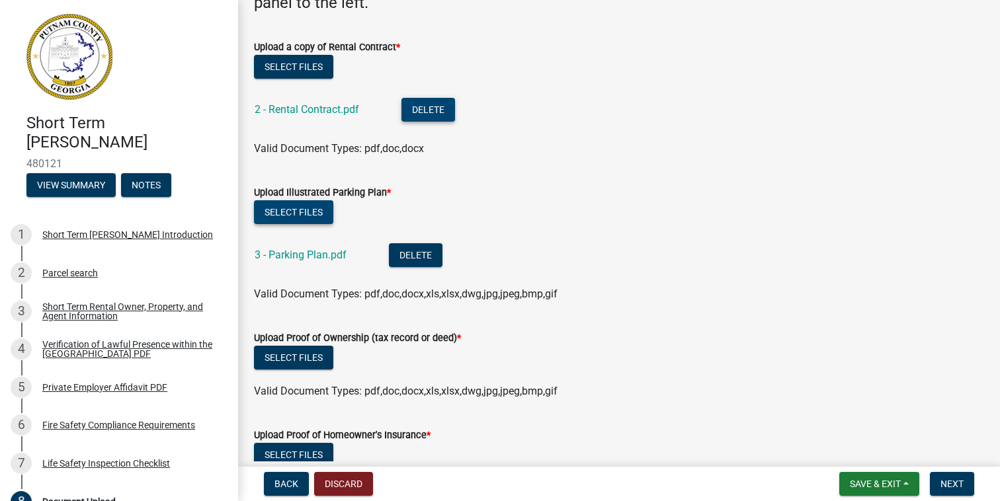
scroll to position [202, 0]
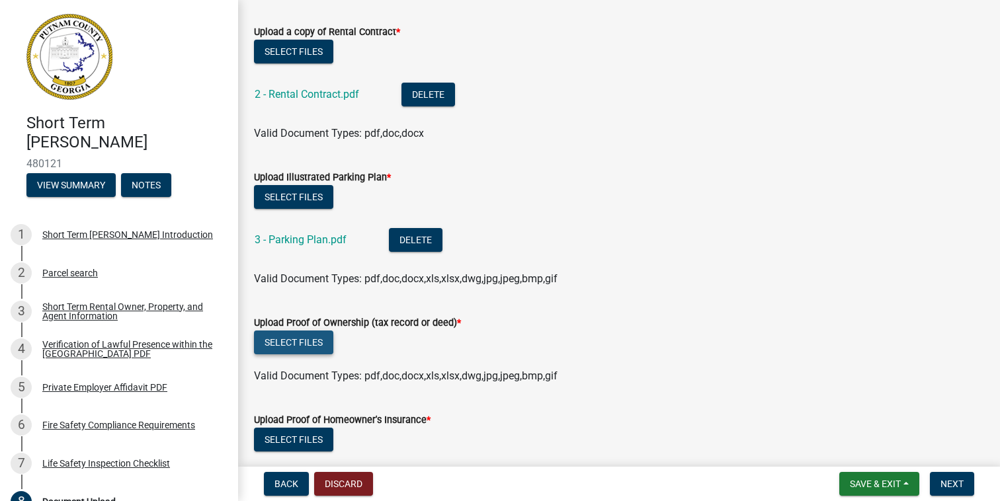
click at [306, 337] on button "Select files" at bounding box center [293, 343] width 79 height 24
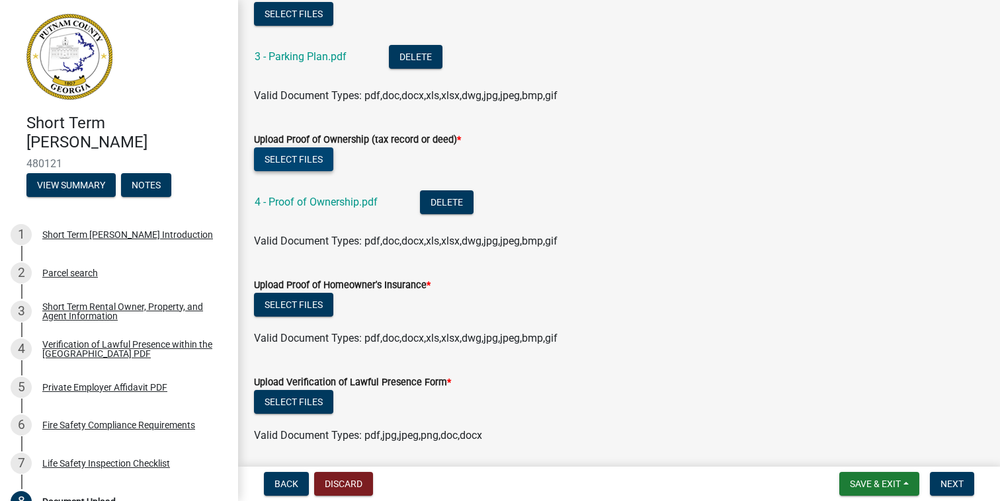
scroll to position [390, 0]
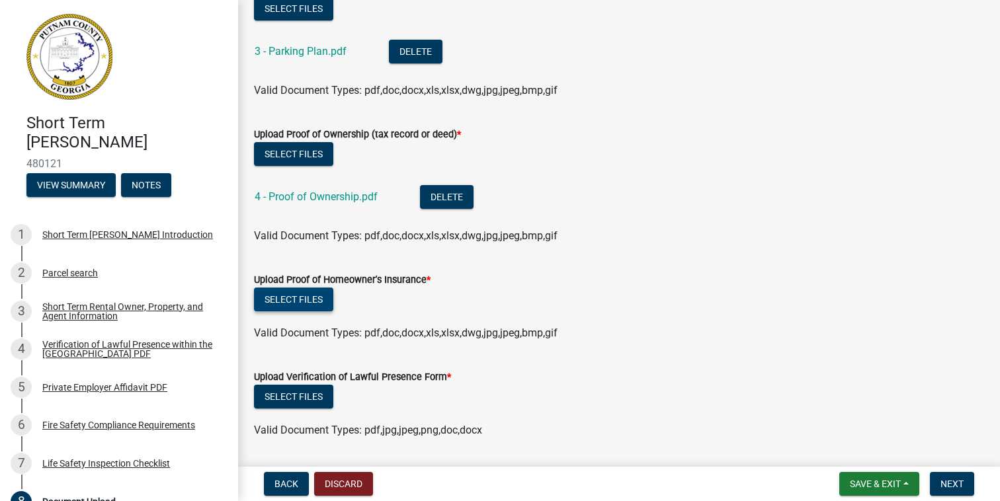
click at [294, 297] on button "Select files" at bounding box center [293, 300] width 79 height 24
click at [297, 300] on button "Select files" at bounding box center [293, 300] width 79 height 24
click at [308, 298] on button "Select files" at bounding box center [293, 300] width 79 height 24
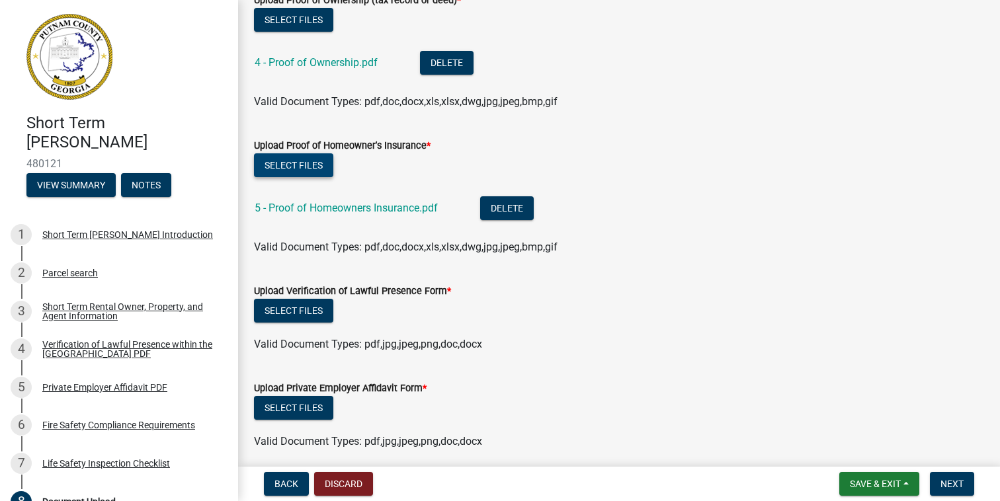
scroll to position [533, 0]
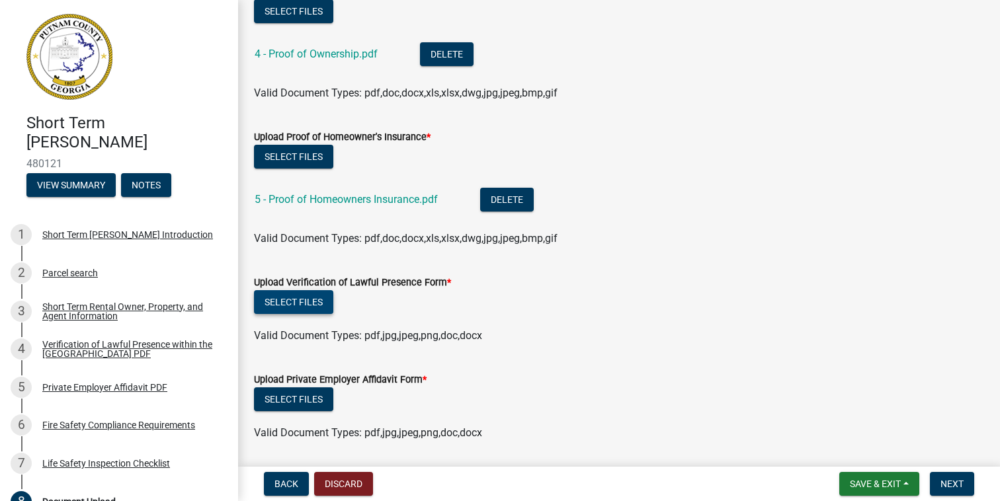
click at [284, 303] on button "Select files" at bounding box center [293, 302] width 79 height 24
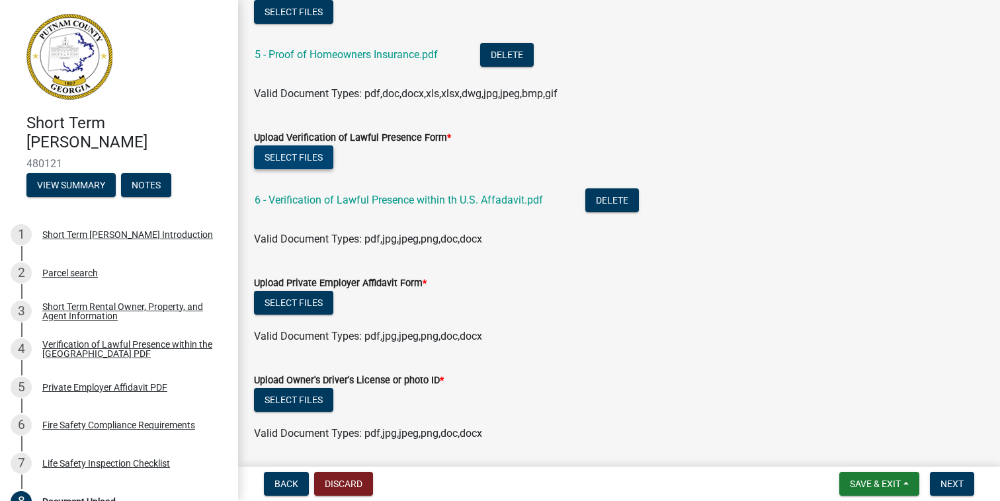
scroll to position [679, 0]
click at [307, 303] on button "Select files" at bounding box center [293, 302] width 79 height 24
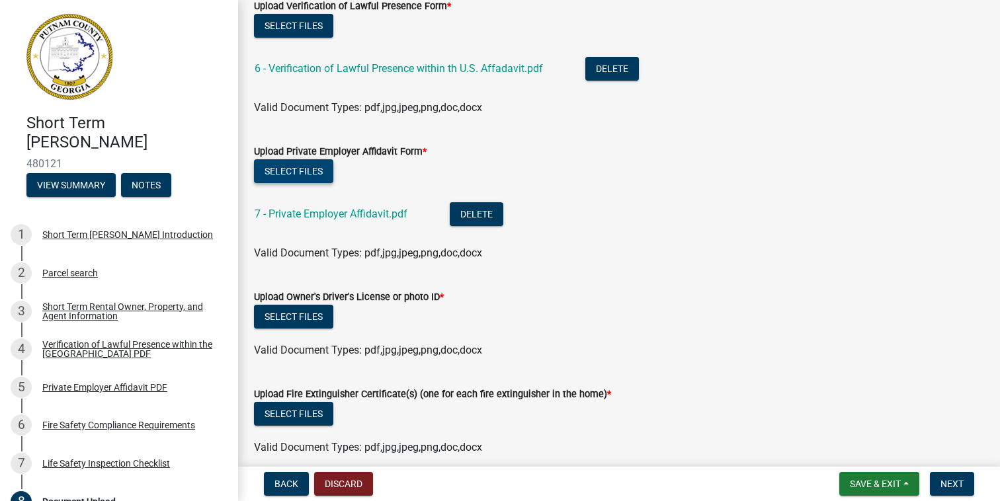
scroll to position [810, 0]
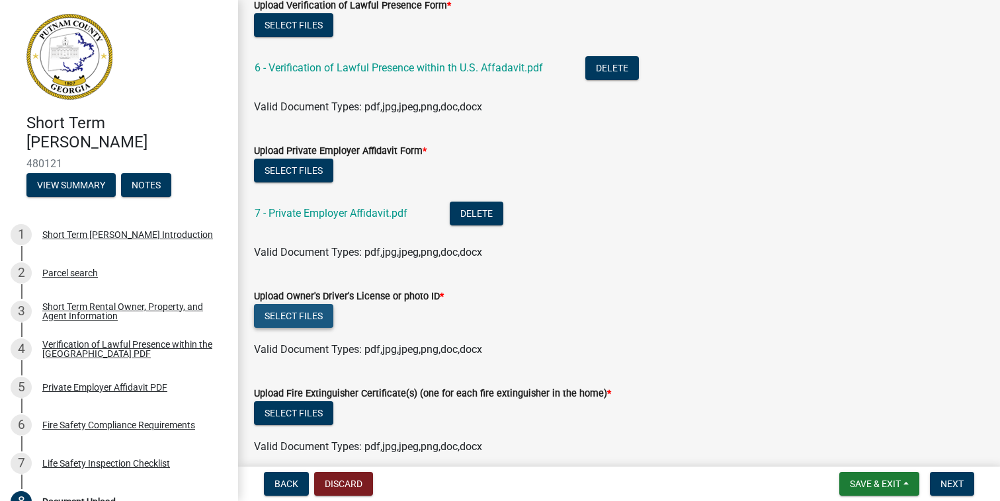
click at [292, 311] on button "Select files" at bounding box center [293, 316] width 79 height 24
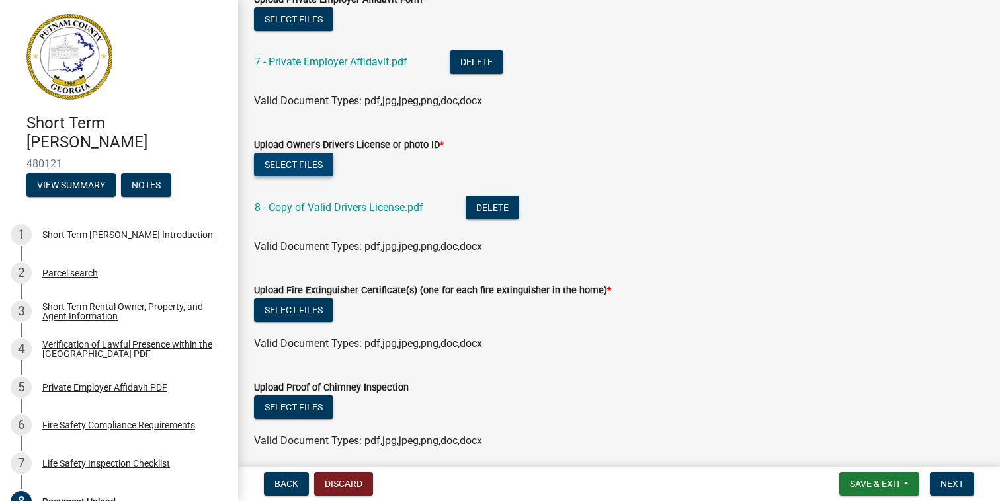
scroll to position [962, 0]
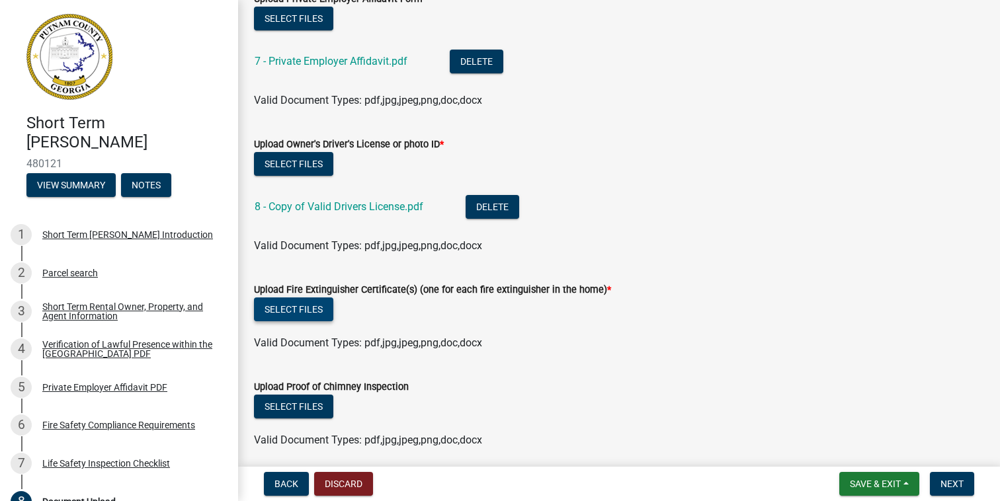
click at [301, 310] on button "Select files" at bounding box center [293, 310] width 79 height 24
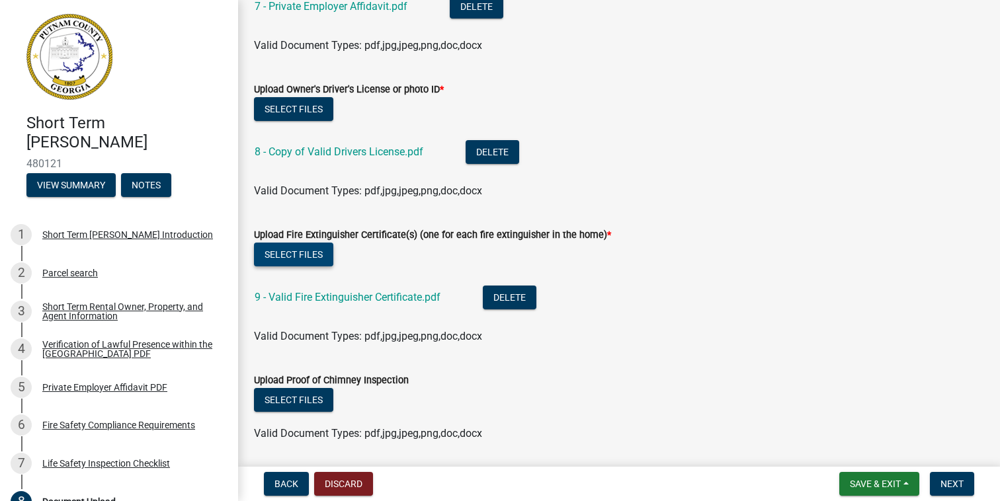
scroll to position [1061, 0]
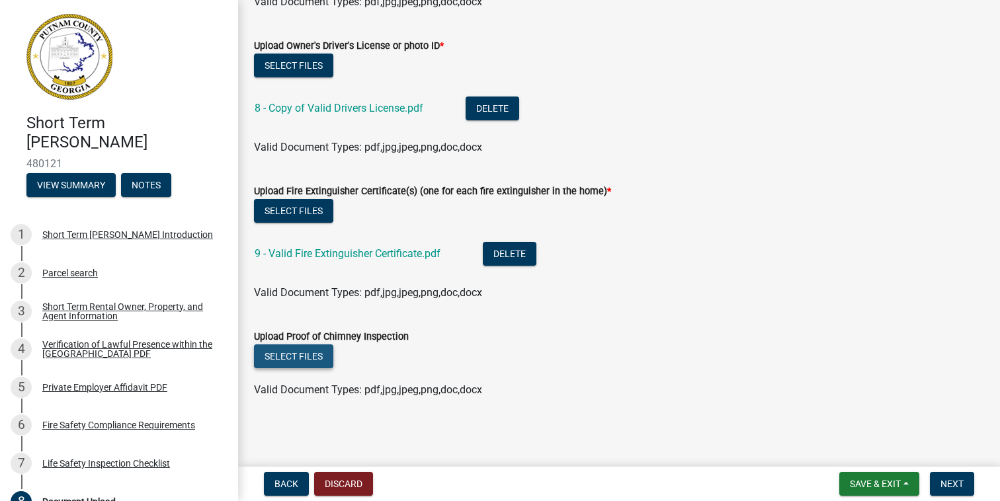
click at [304, 353] on button "Select files" at bounding box center [293, 357] width 79 height 24
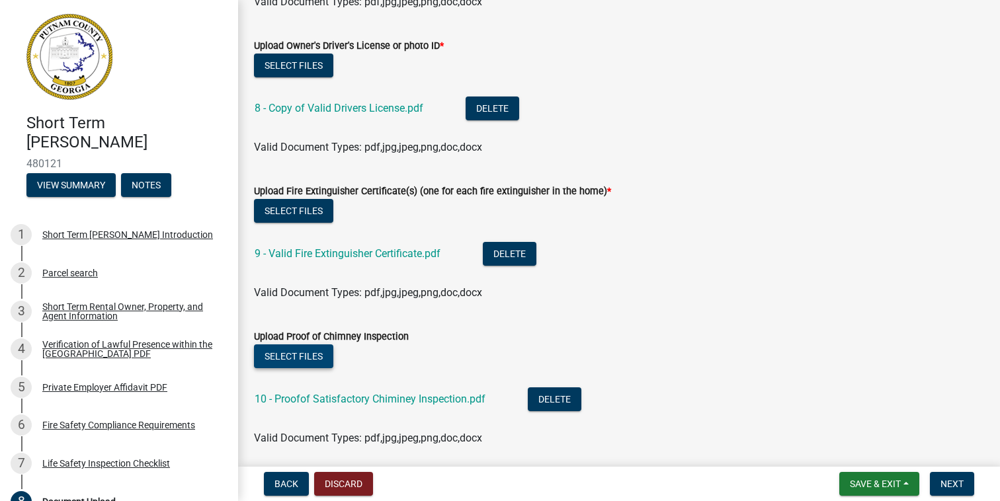
scroll to position [1109, 0]
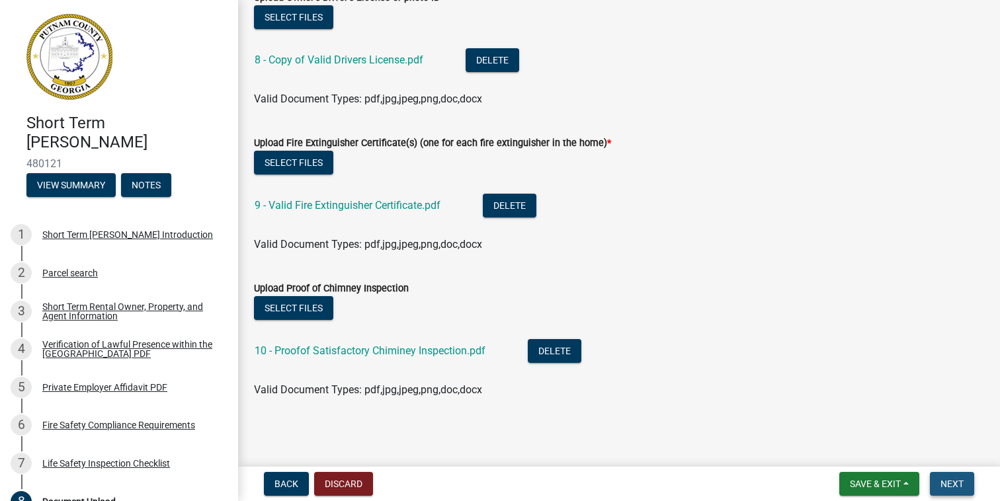
click at [956, 487] on span "Next" at bounding box center [952, 484] width 23 height 11
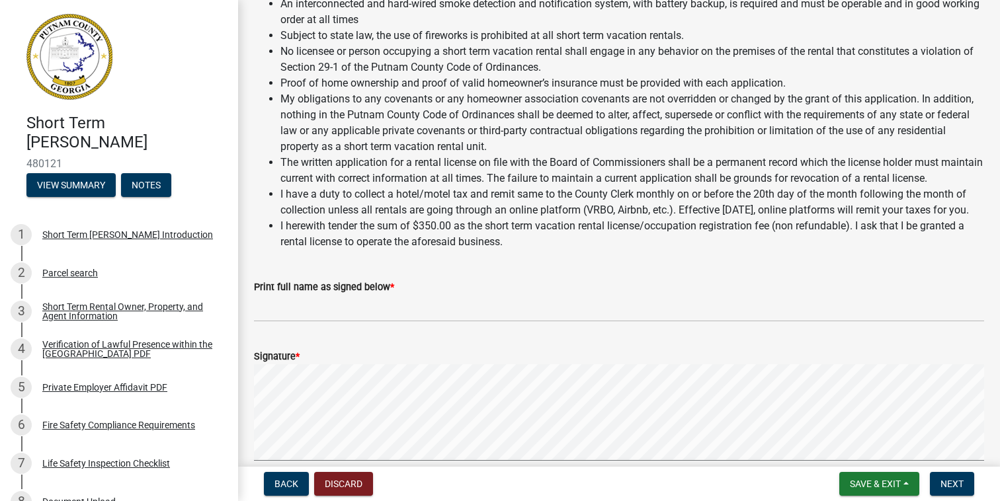
scroll to position [1298, 0]
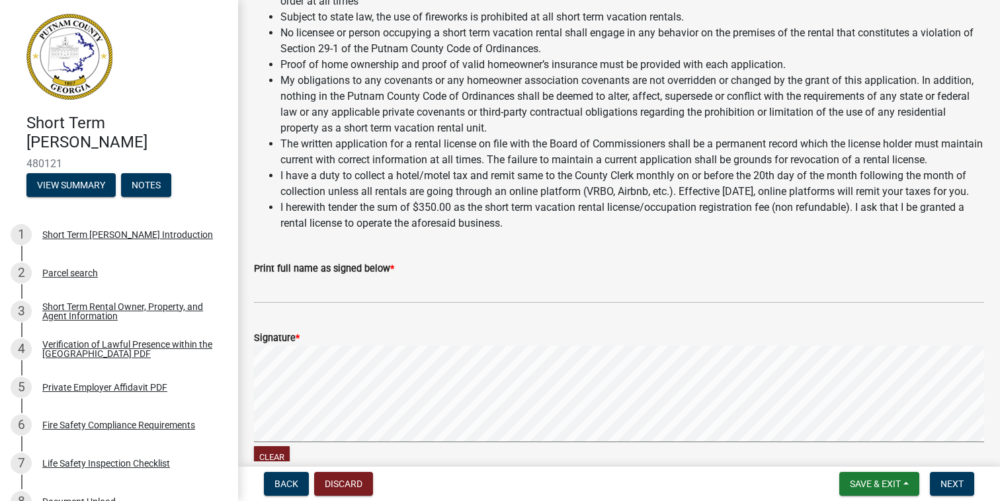
click at [300, 344] on span "*" at bounding box center [298, 338] width 4 height 11
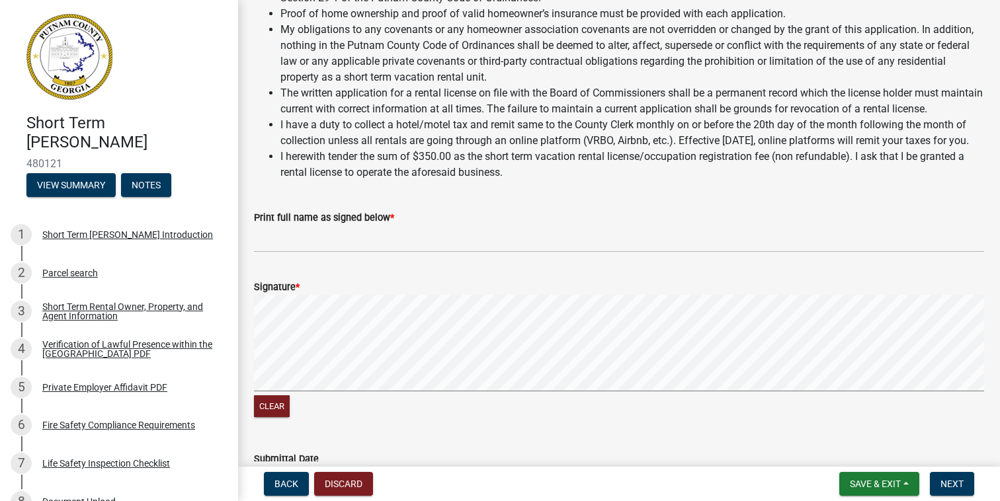
scroll to position [1346, 0]
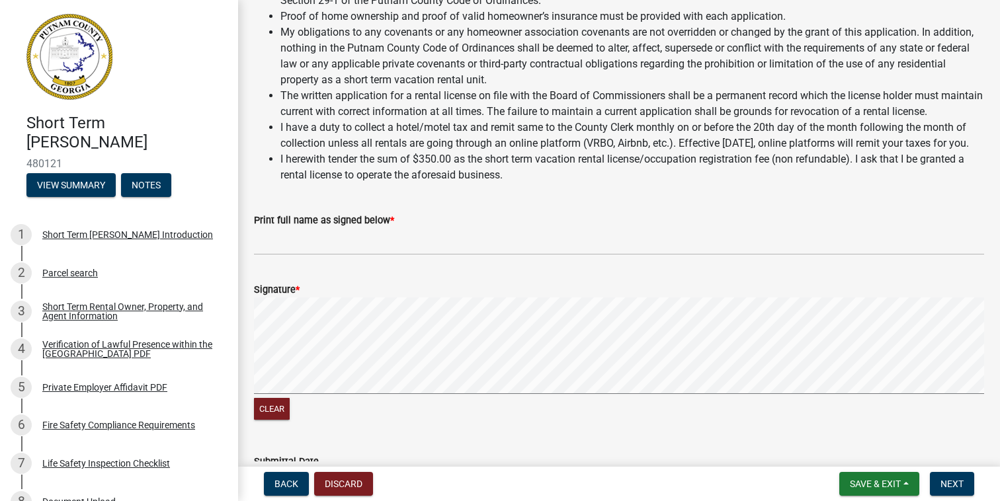
click at [297, 298] on div "Signature *" at bounding box center [619, 290] width 730 height 16
drag, startPoint x: 386, startPoint y: 257, endPoint x: 349, endPoint y: 263, distance: 37.4
click at [357, 255] on form "Print full name as signed below *" at bounding box center [619, 233] width 730 height 43
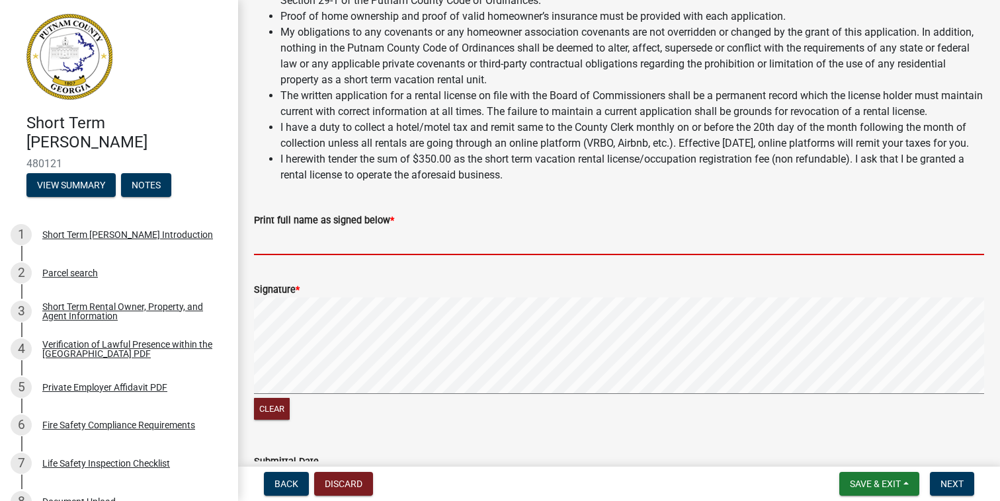
click at [321, 255] on input "Print full name as signed below *" at bounding box center [619, 241] width 730 height 27
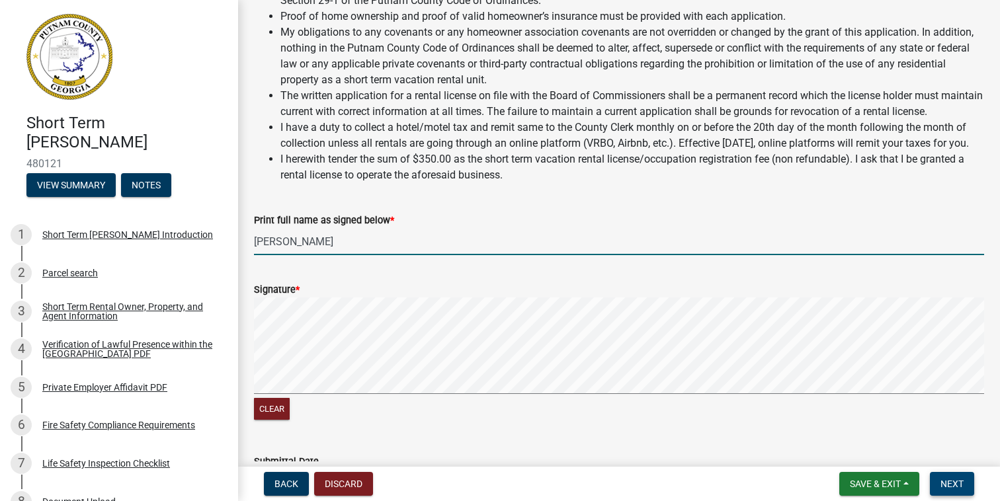
type input "[PERSON_NAME]"
click at [949, 491] on button "Next" at bounding box center [952, 484] width 44 height 24
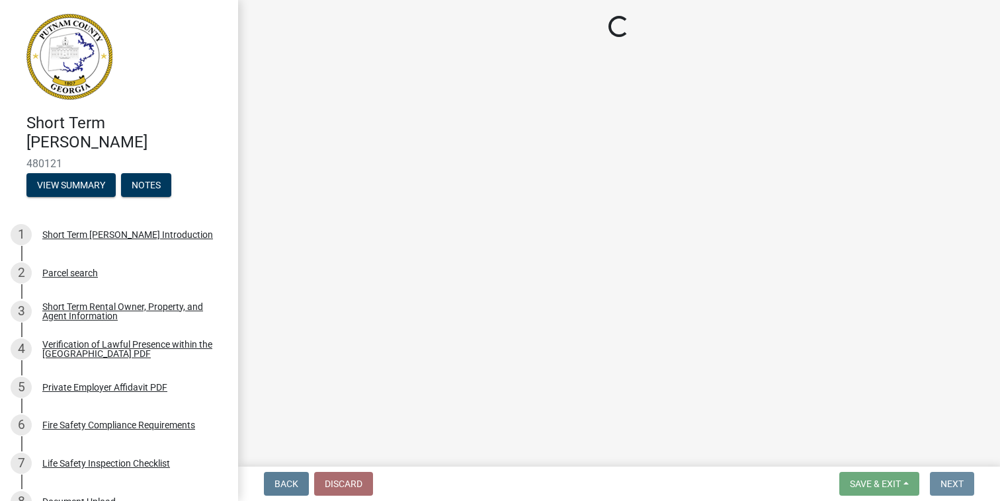
scroll to position [0, 0]
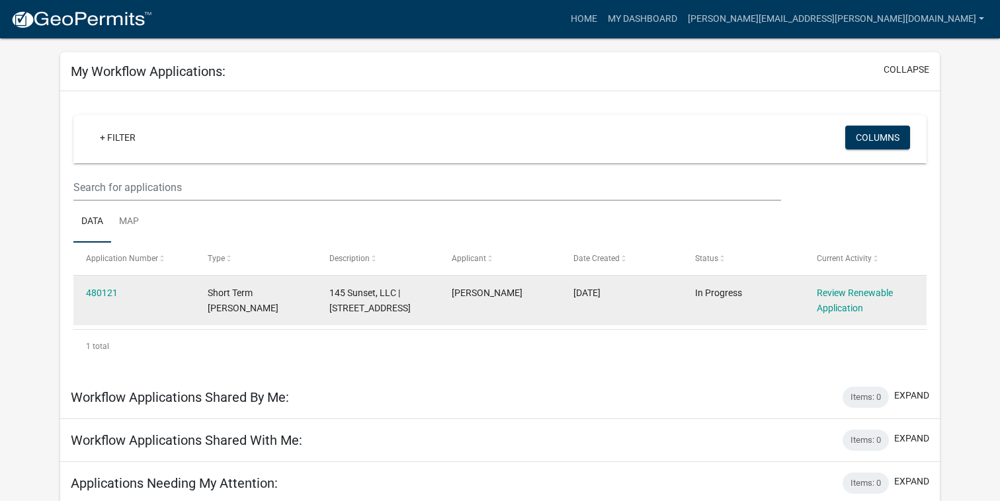
scroll to position [66, 0]
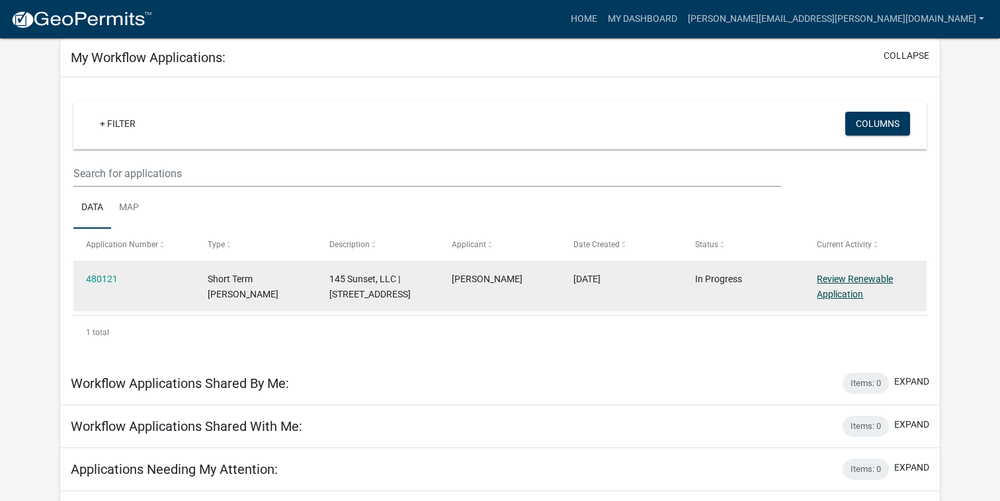
click at [843, 280] on link "Review Renewable Application" at bounding box center [855, 287] width 76 height 26
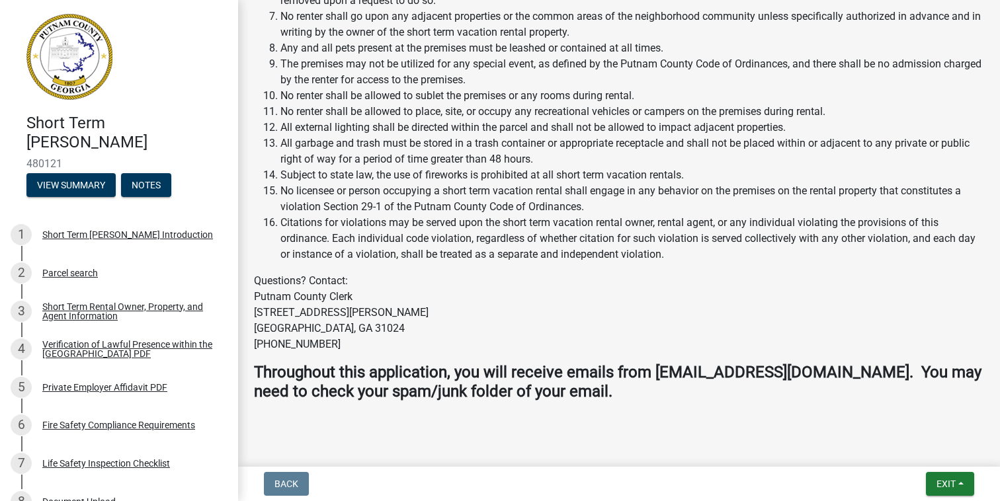
scroll to position [2051, 0]
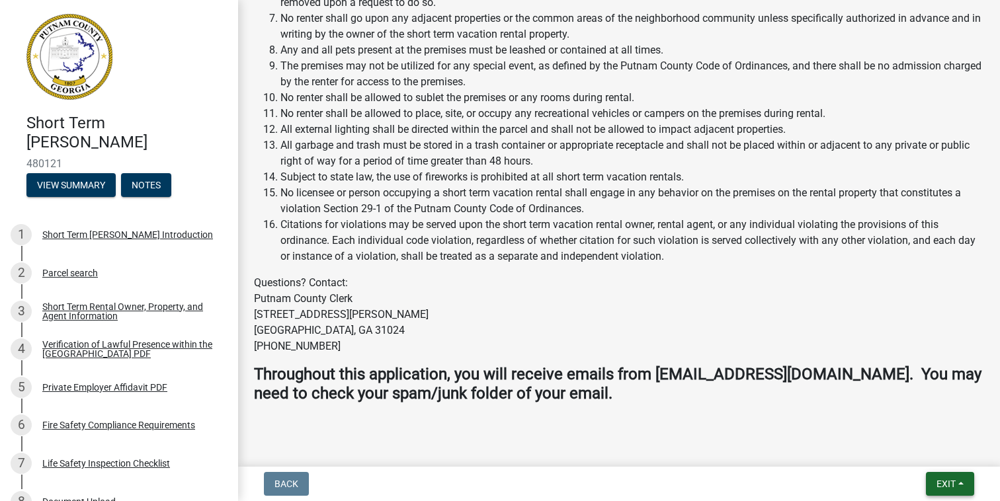
click at [950, 483] on span "Exit" at bounding box center [946, 484] width 19 height 11
click at [909, 423] on button "Save" at bounding box center [922, 418] width 106 height 32
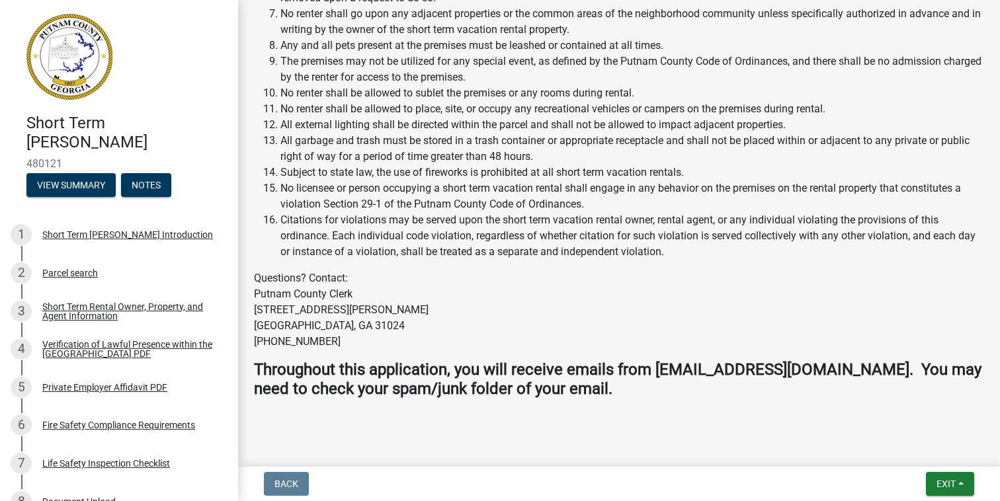
scroll to position [2086, 0]
